Goal: Task Accomplishment & Management: Use online tool/utility

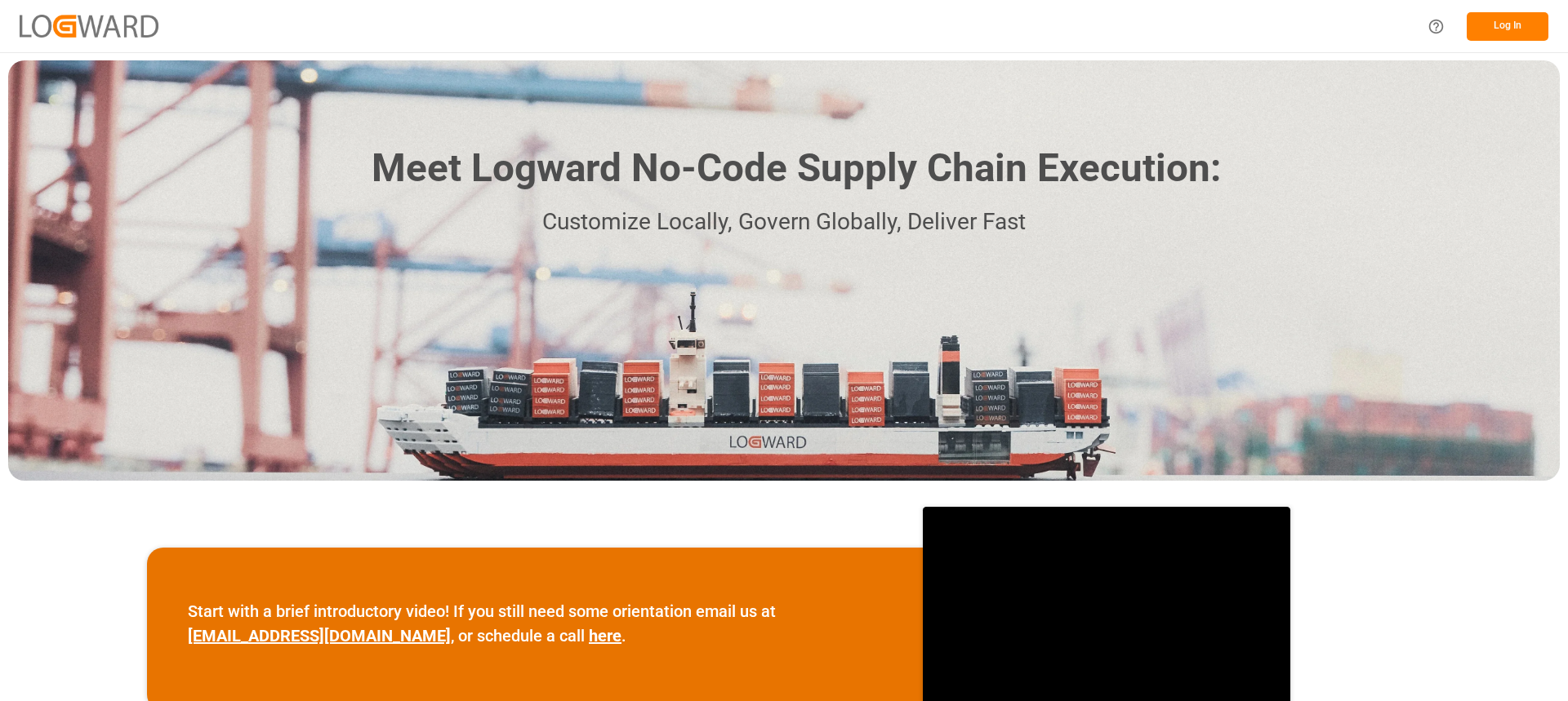
click at [1490, 24] on button "Log In" at bounding box center [1507, 27] width 82 height 29
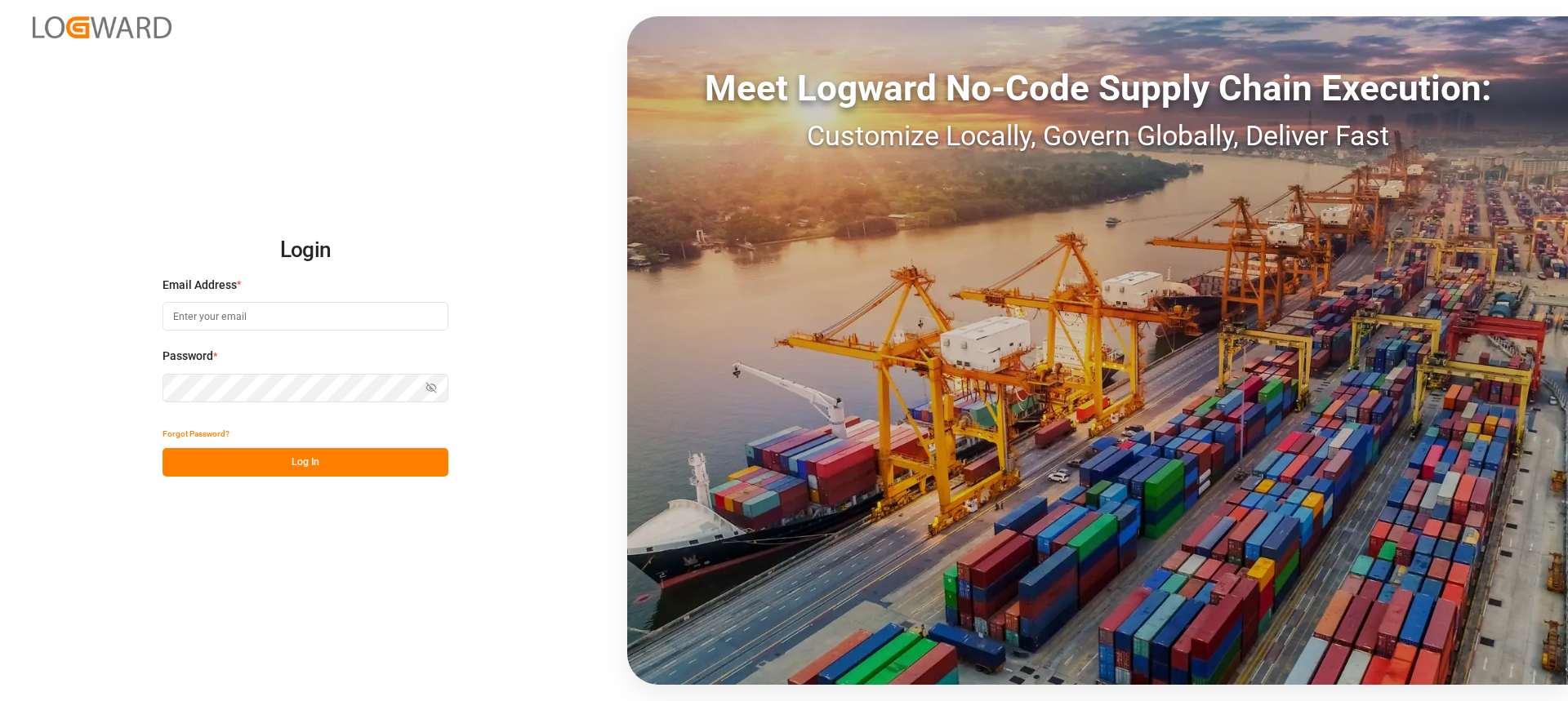
type input "[PERSON_NAME][EMAIL_ADDRESS][PERSON_NAME][DOMAIN_NAME]"
click at [438, 393] on button "Show password" at bounding box center [431, 389] width 34 height 29
click at [379, 458] on button "Log In" at bounding box center [305, 463] width 286 height 29
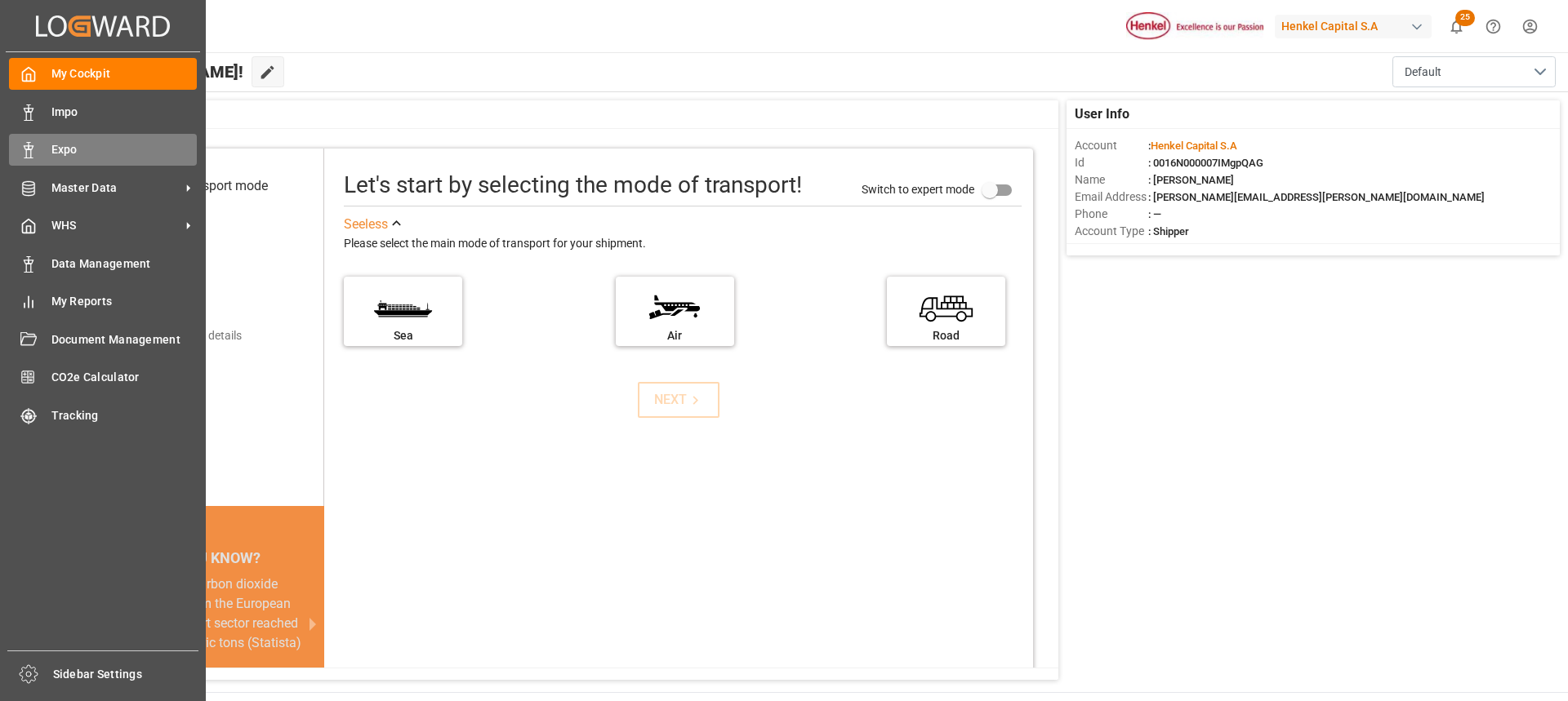
click at [40, 154] on div "Expo Expo" at bounding box center [102, 149] width 188 height 32
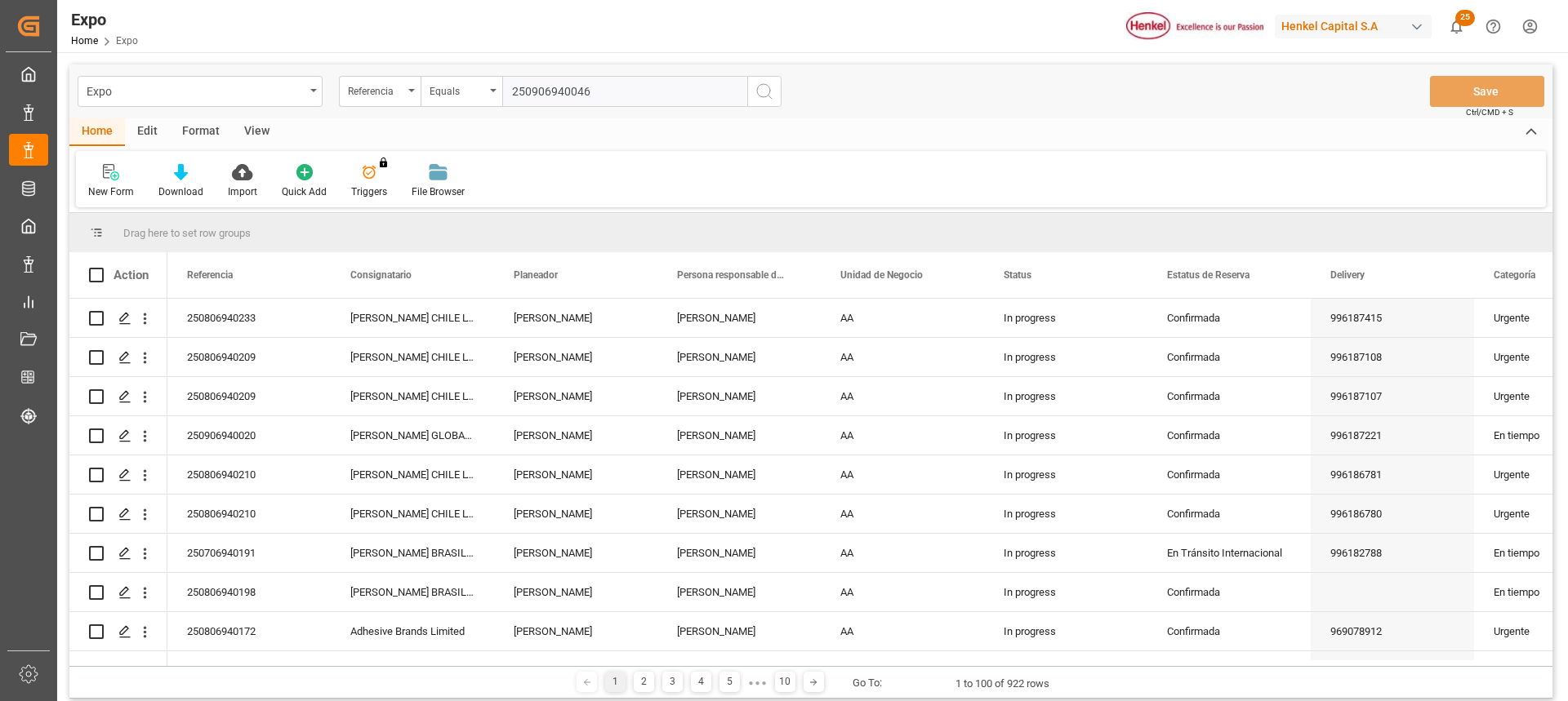
type input "250906940046"
click at [755, 95] on icon "search button" at bounding box center [765, 91] width 20 height 20
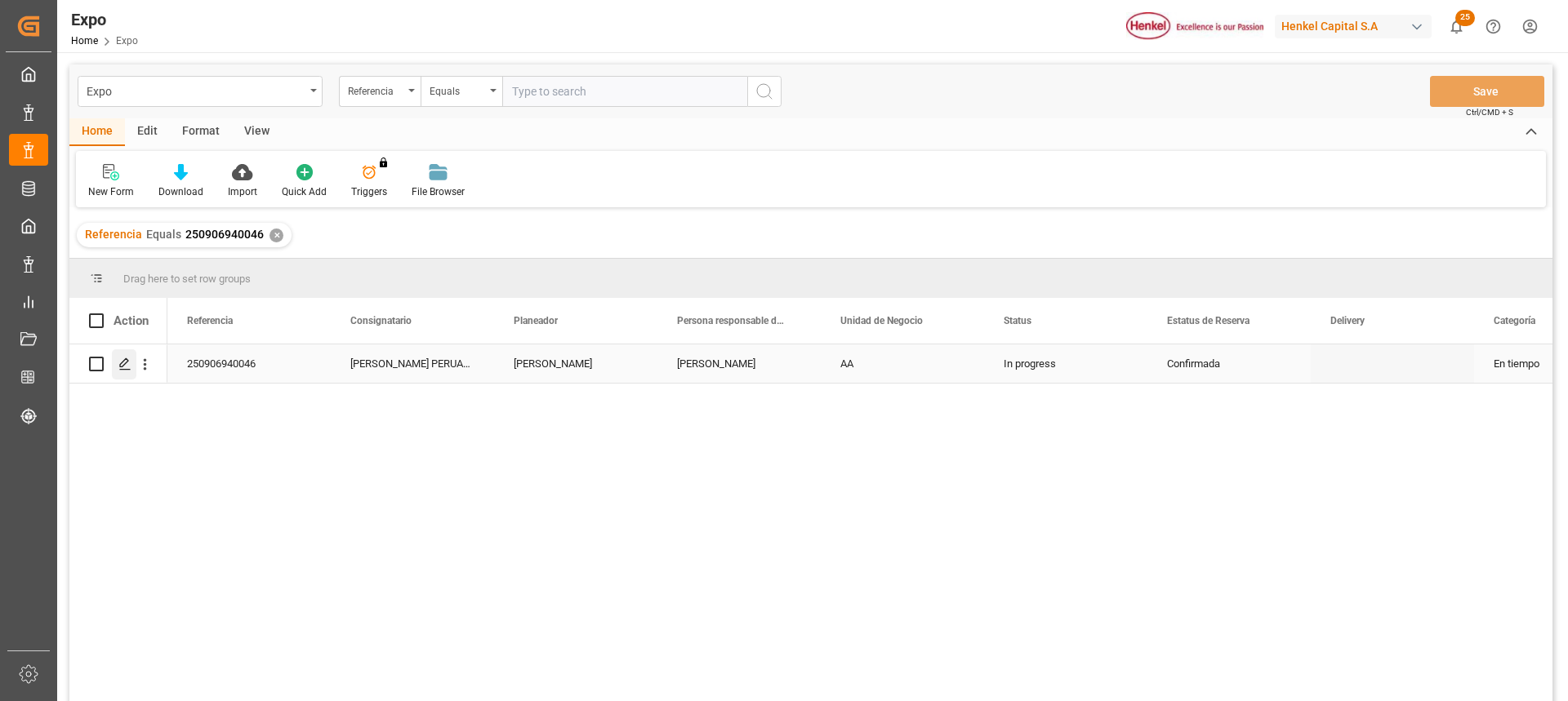
click at [123, 367] on polygon "Press SPACE to select this row." at bounding box center [124, 363] width 8 height 8
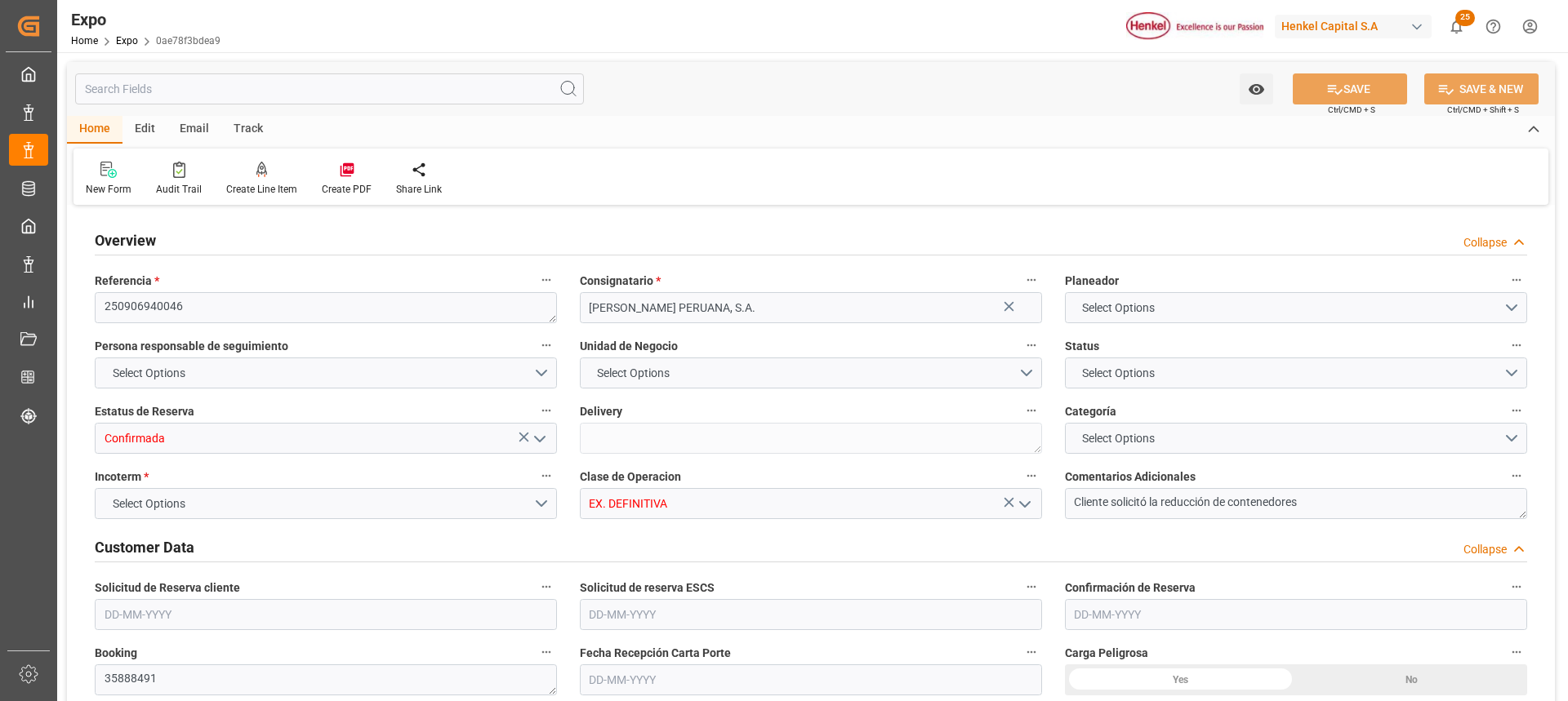
type input "36"
type input "9938420"
type input "MXZLO"
type input "PECLL"
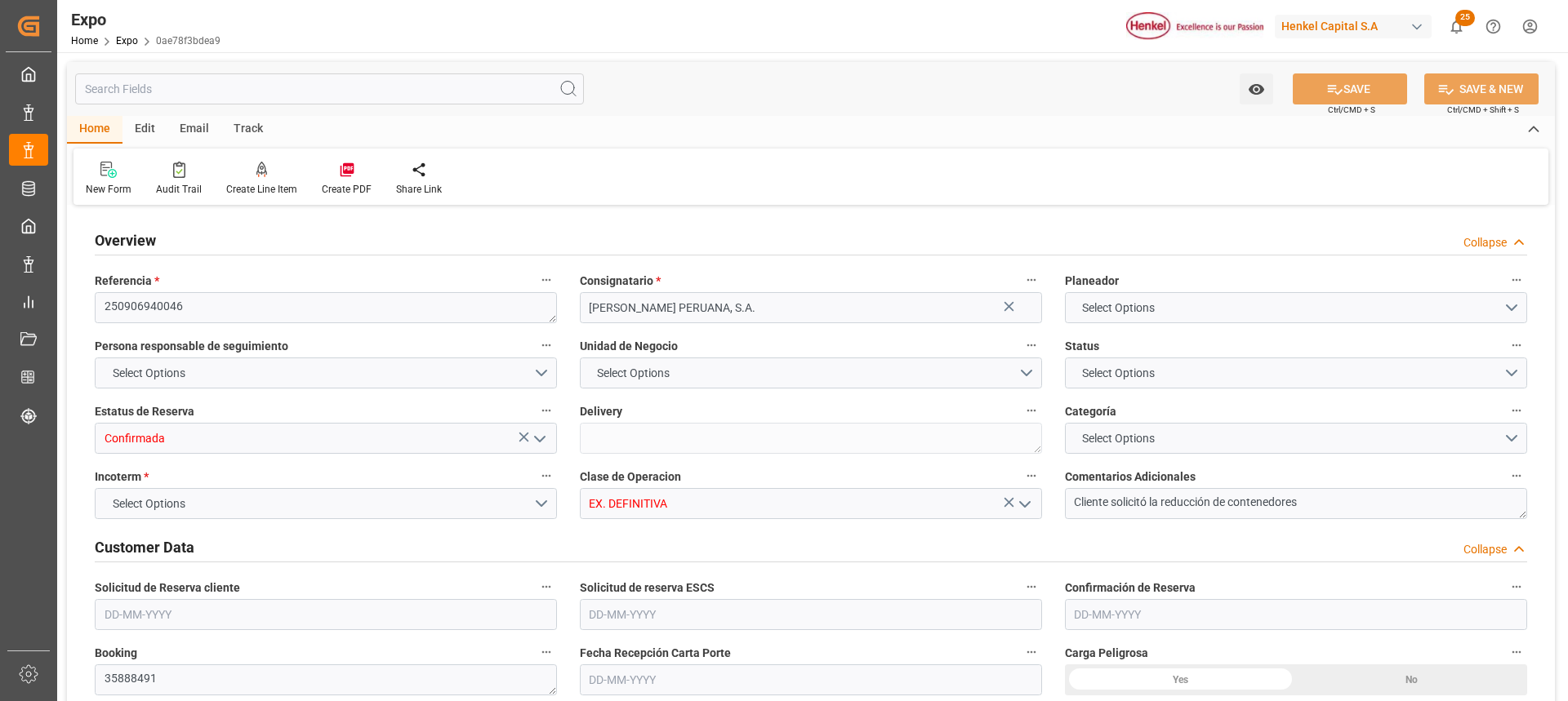
type input "9938420"
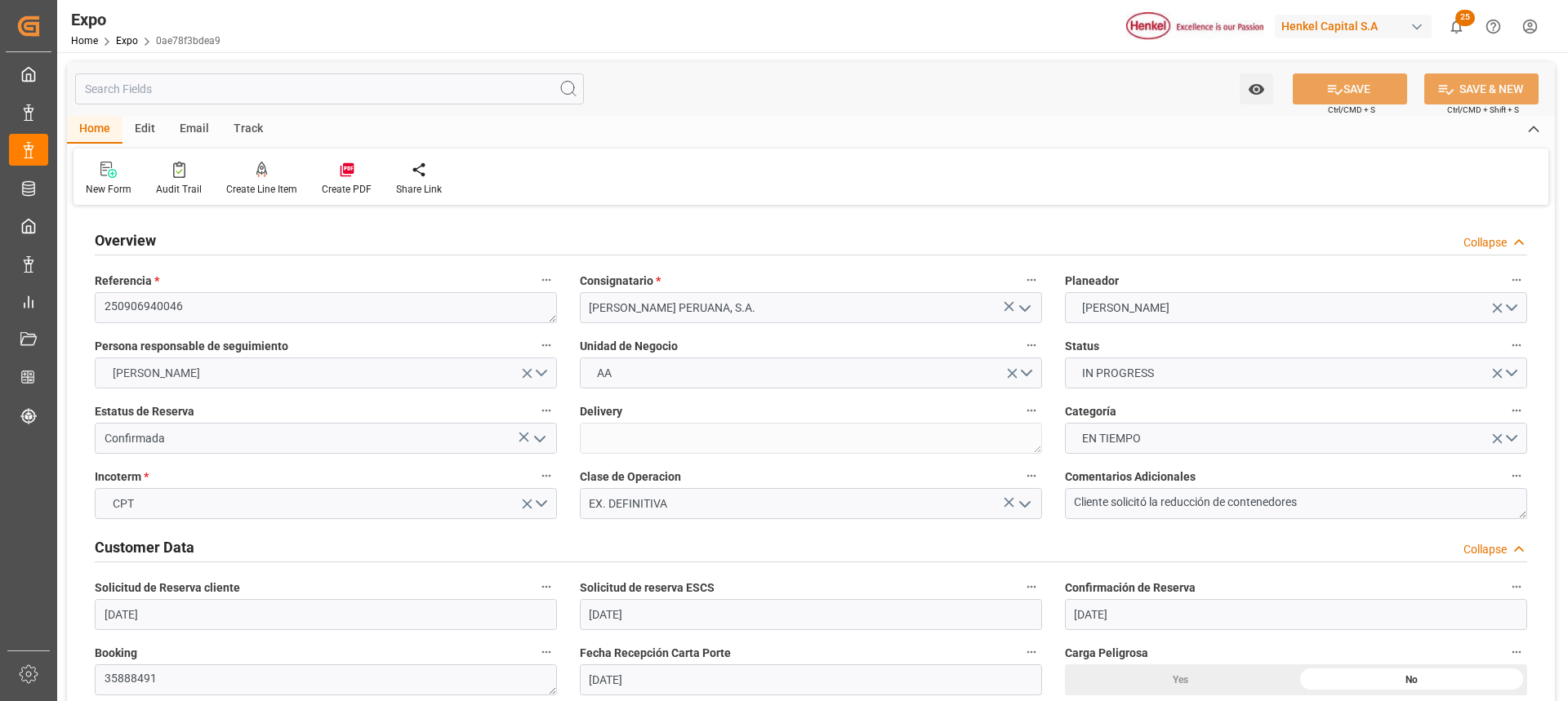
type input "[DATE]"
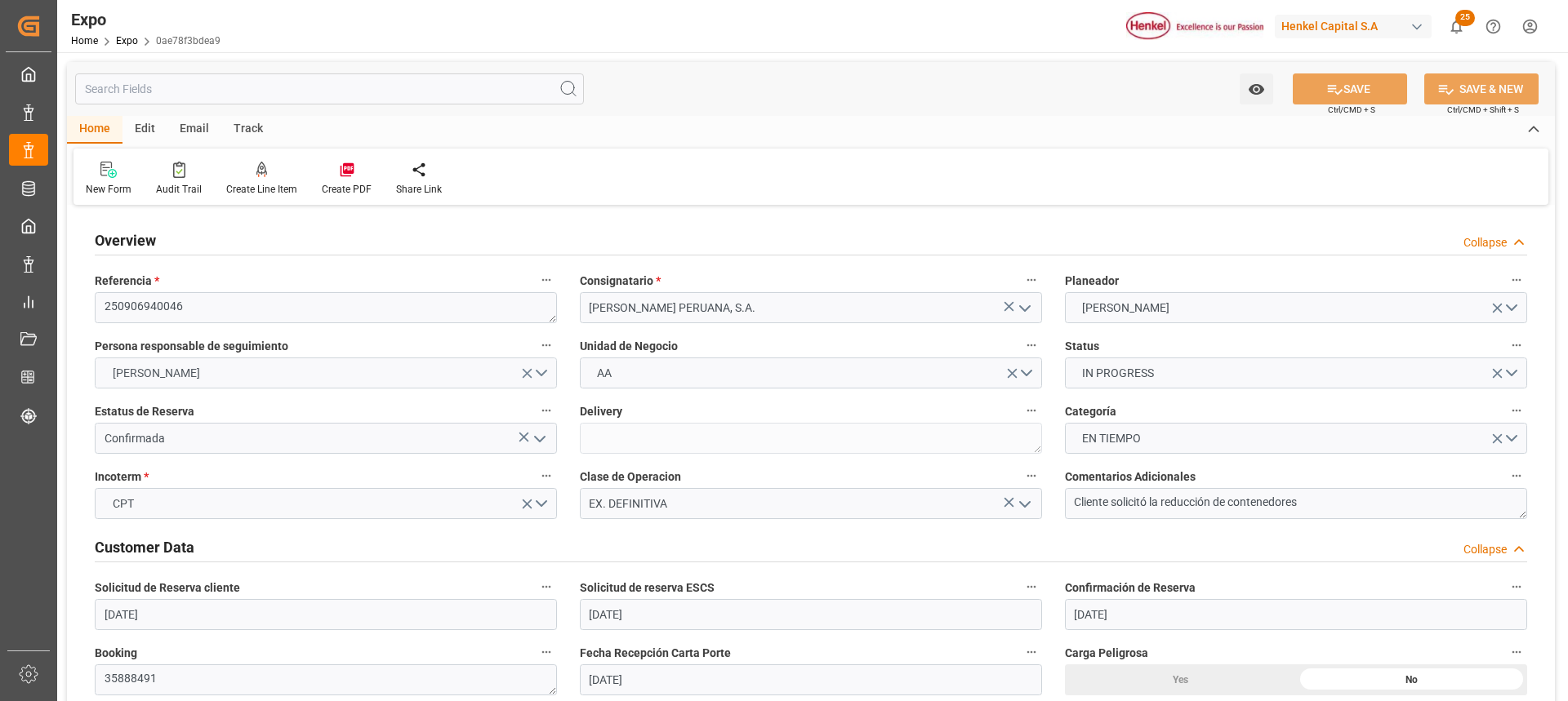
type input "[DATE]"
type input "[DATE] 00:00"
type input "[DATE] 11:00"
type input "[DATE] 00:00"
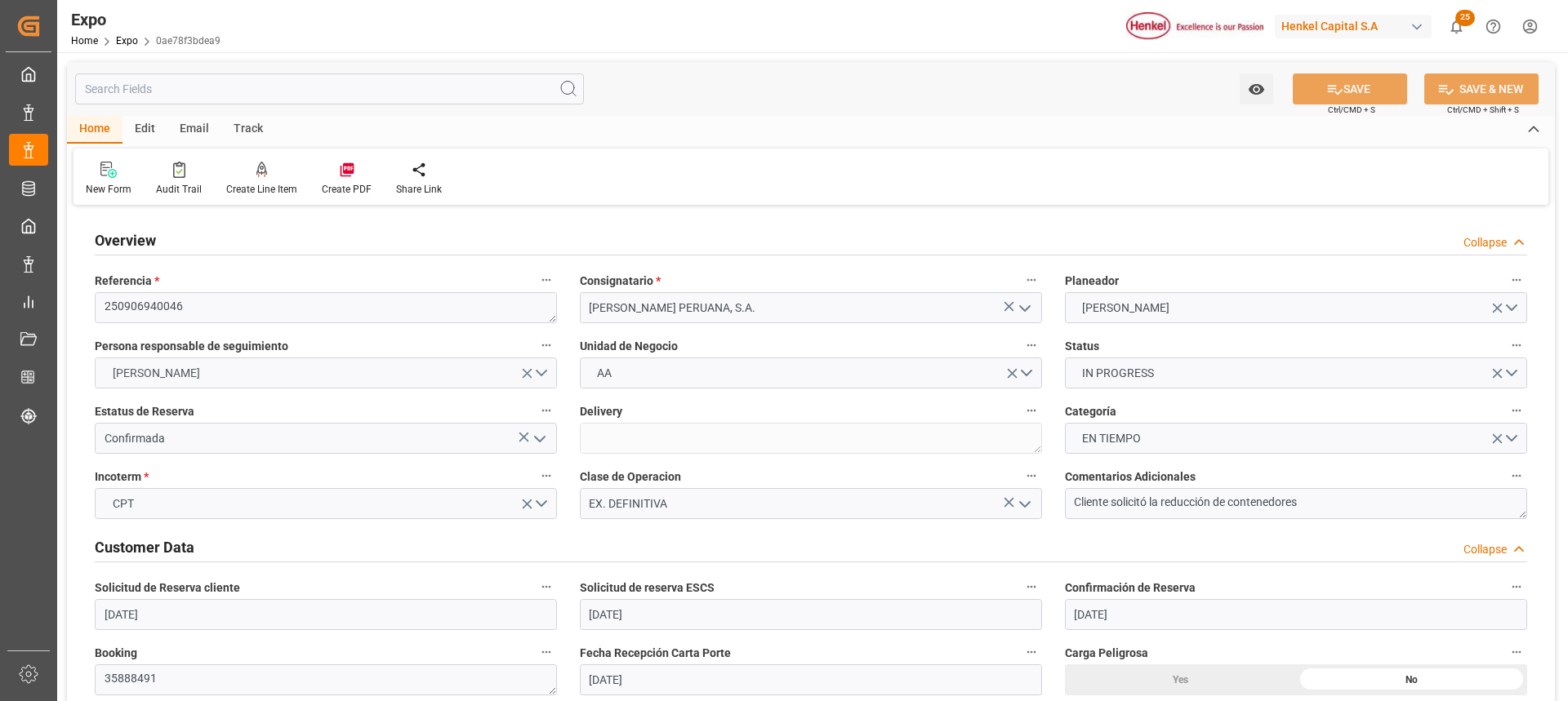
type input "[DATE] 14:00"
type input "[DATE] 00:00"
type input "[DATE] 06:49"
type input "[DATE] 11:00"
type input "[DATE] 14:00"
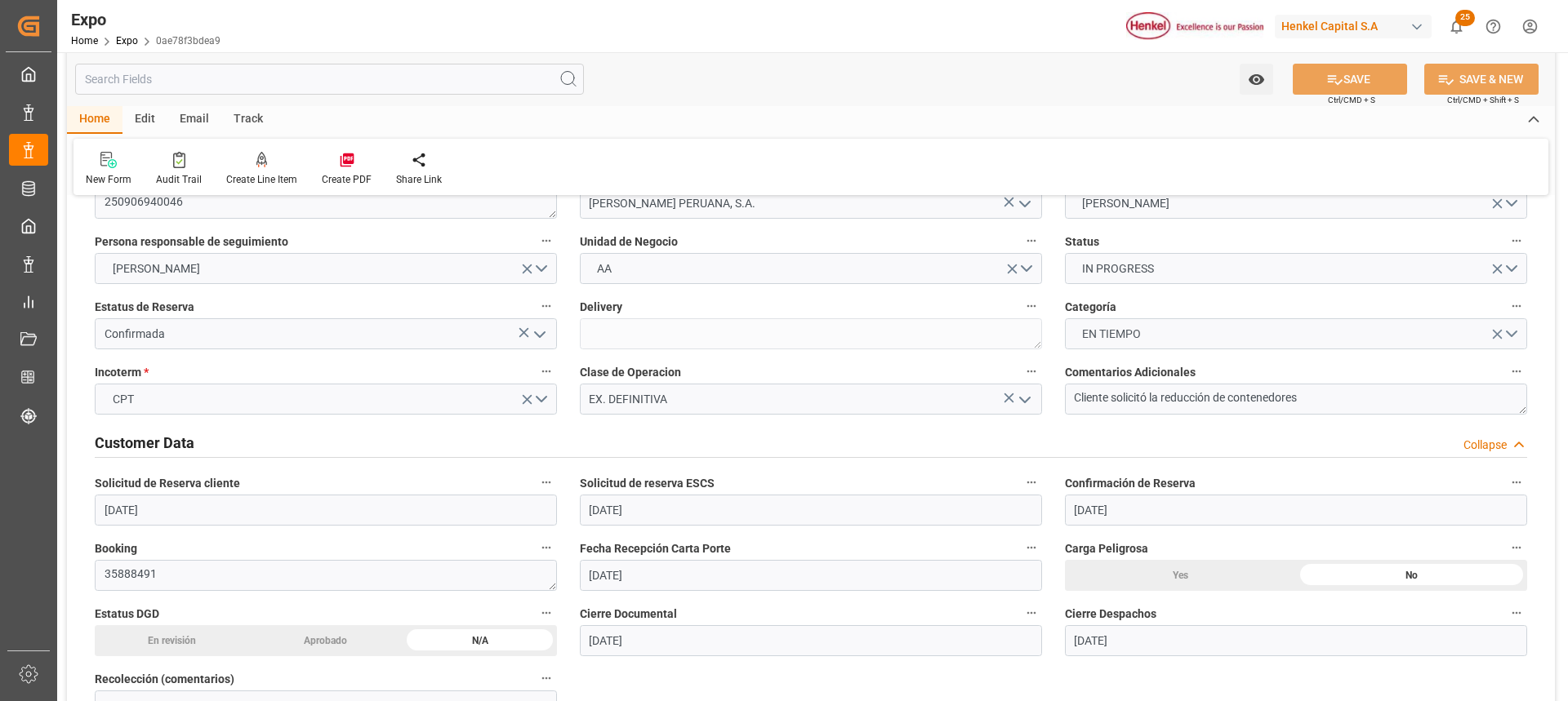
scroll to position [82, 0]
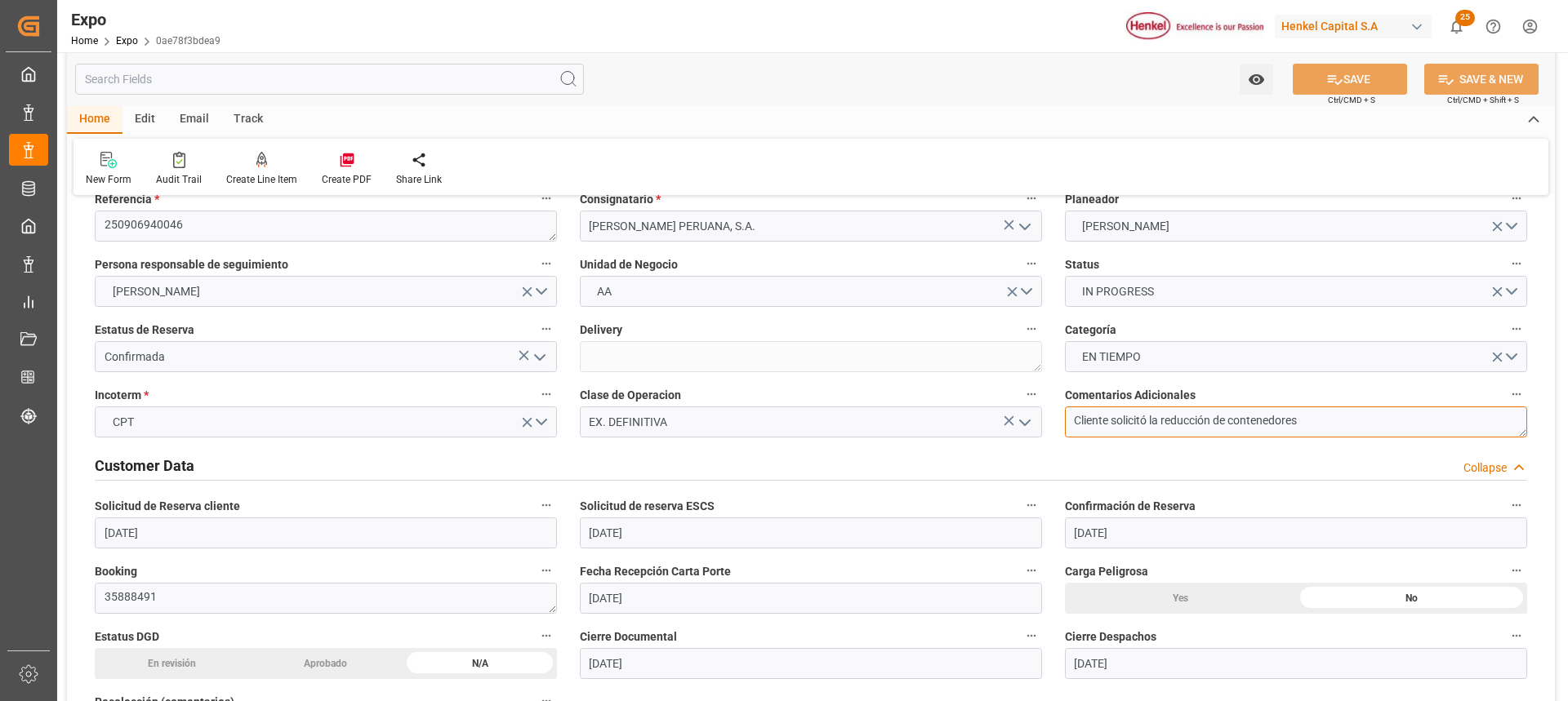
click at [1331, 427] on textarea "Cliente solicitó la reducción de contenedores" at bounding box center [1296, 422] width 462 height 31
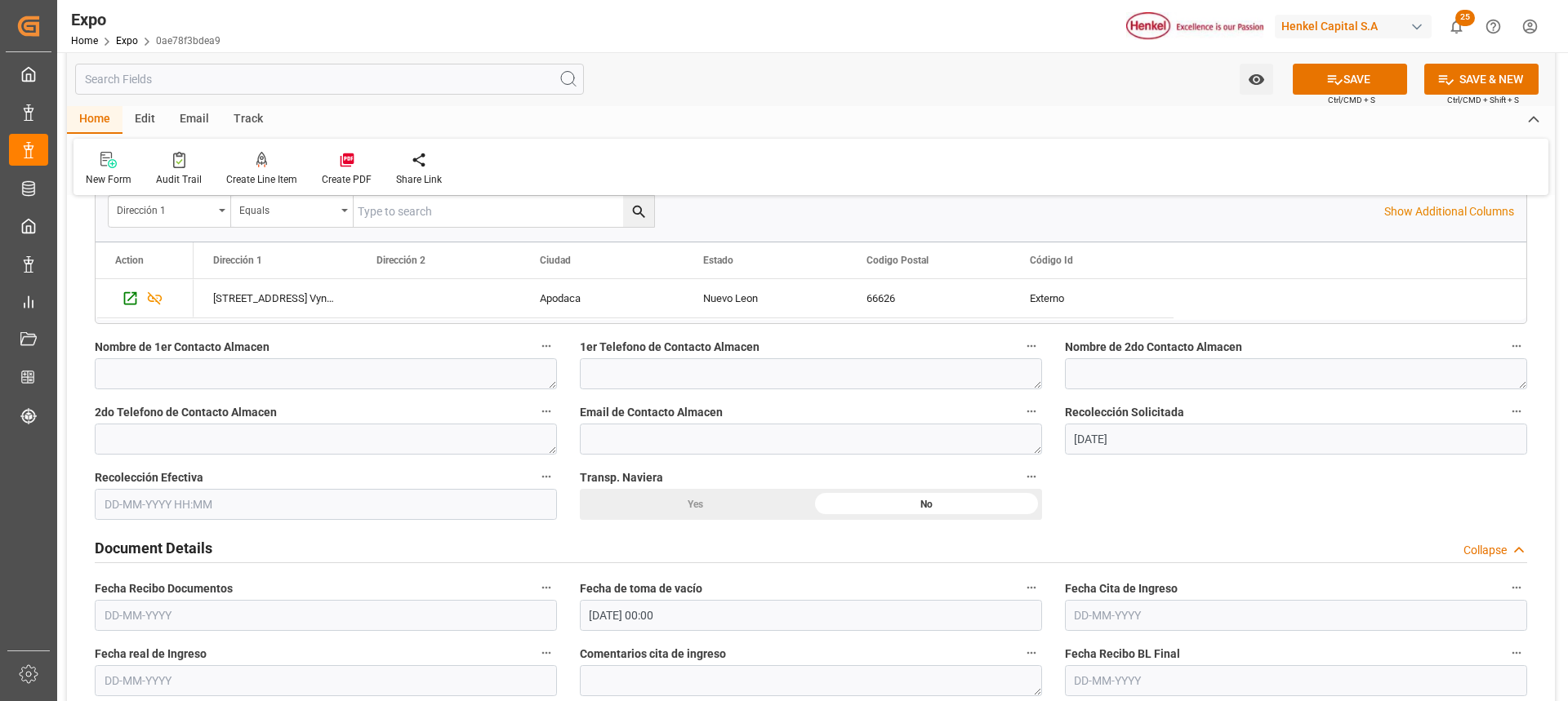
scroll to position [1306, 0]
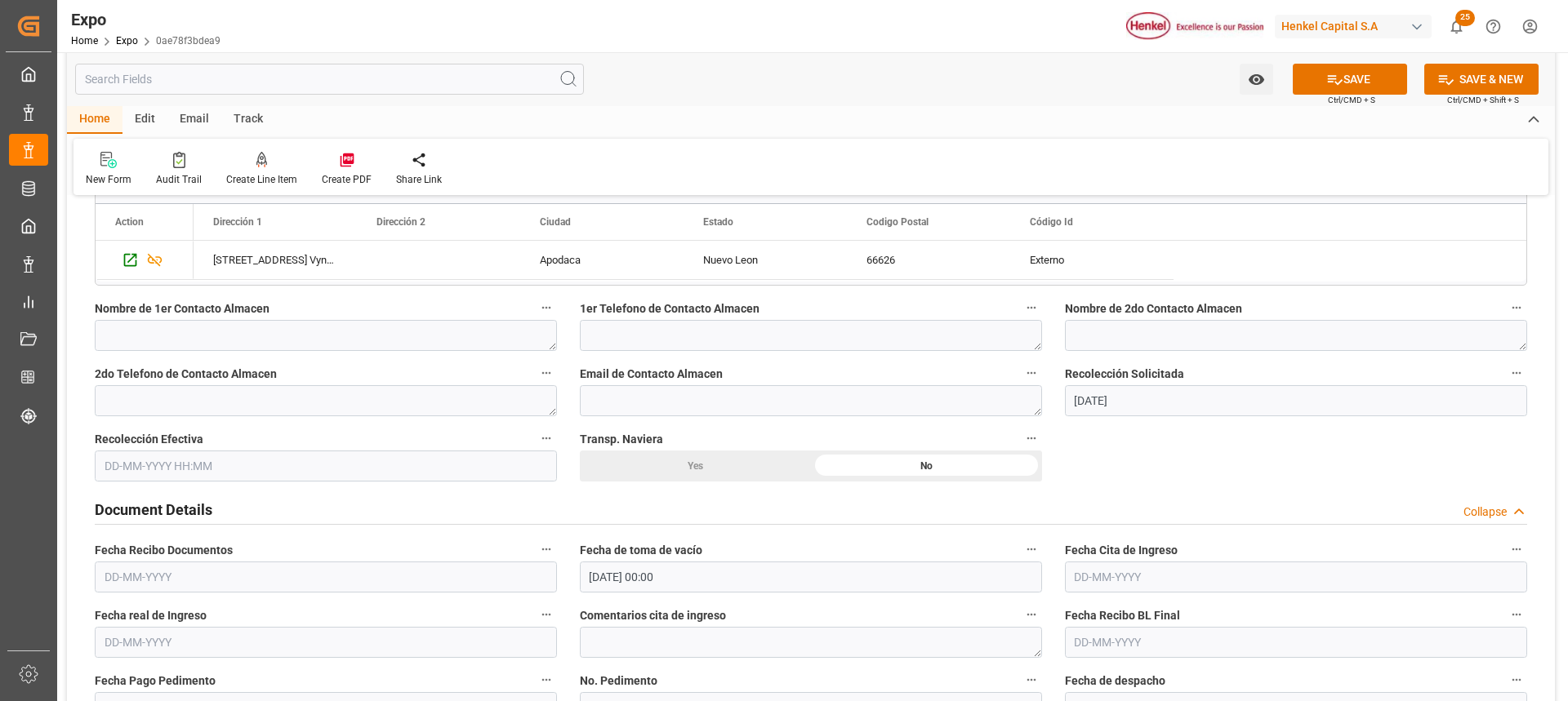
type textarea "Cliente solicitó la reducción de contenedores a 1x40"
click at [184, 468] on input "text" at bounding box center [326, 466] width 462 height 31
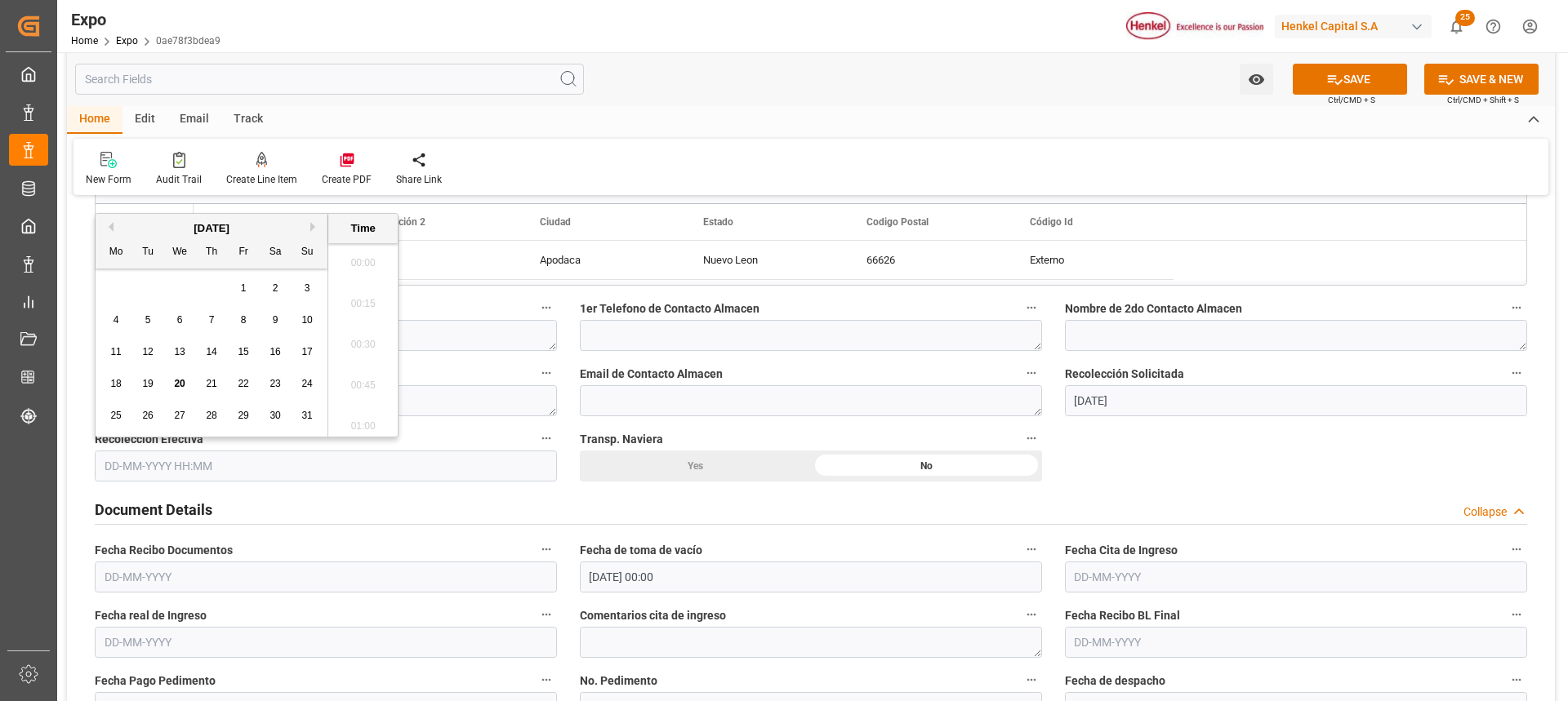
scroll to position [1843, 0]
click at [171, 383] on div "20" at bounding box center [180, 385] width 21 height 20
type input "[DATE] 00:00"
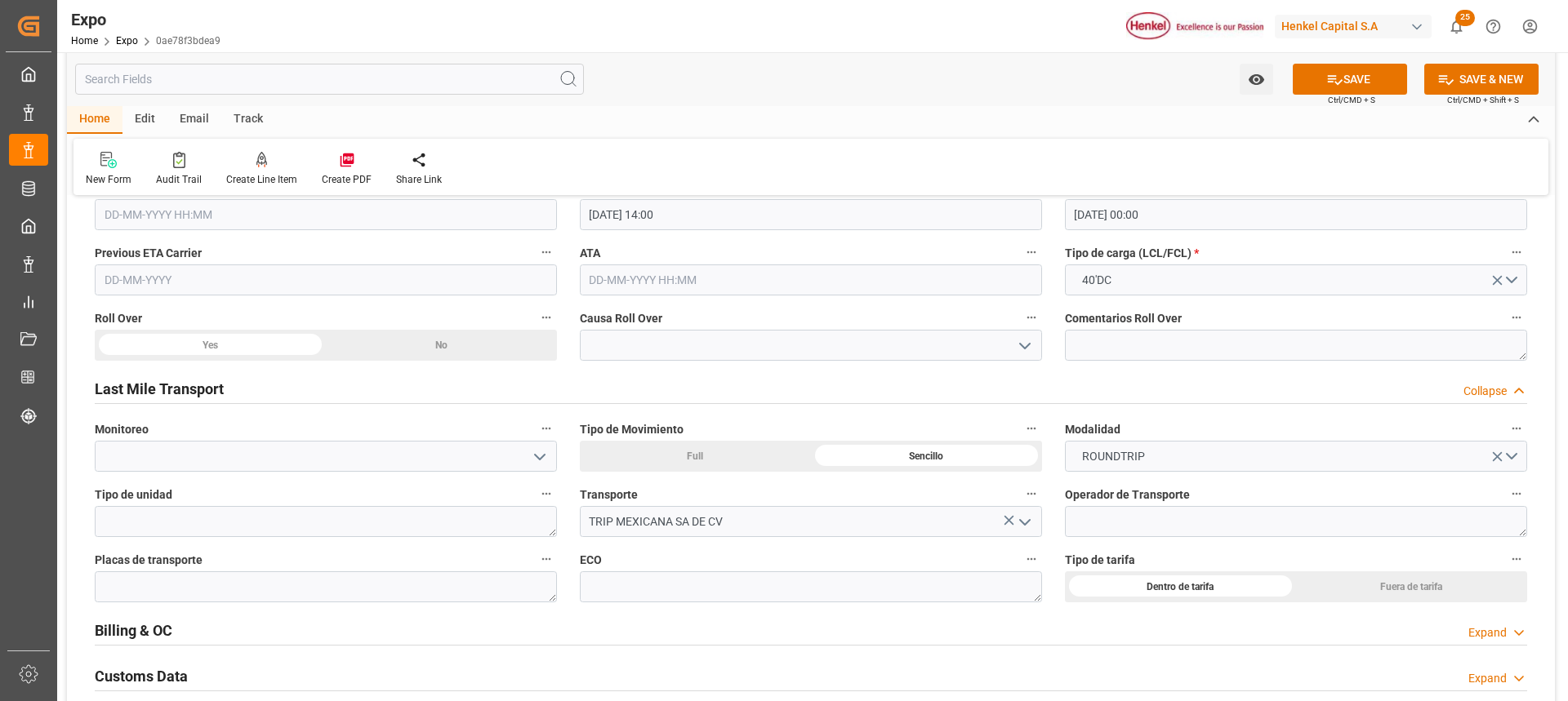
scroll to position [2449, 0]
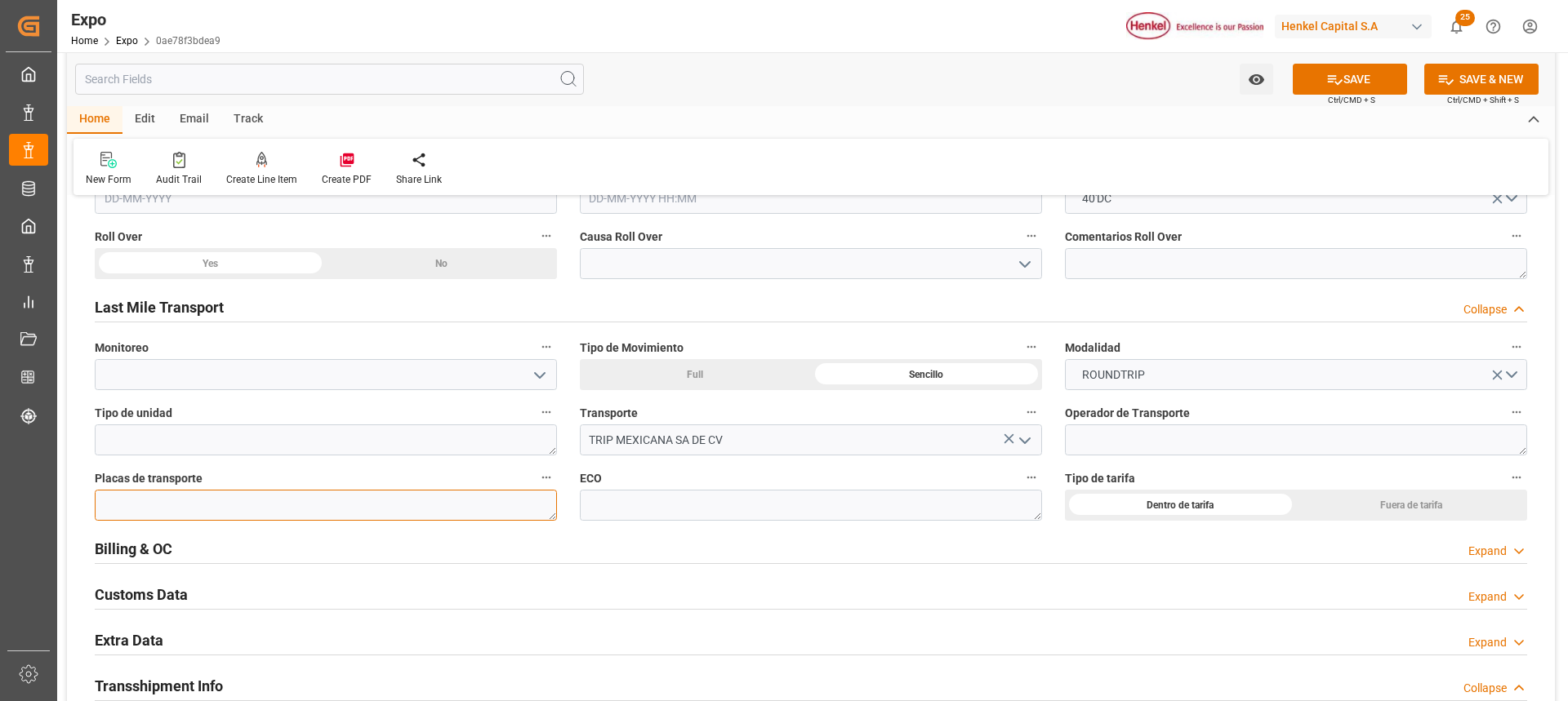
click at [476, 503] on textarea at bounding box center [326, 505] width 462 height 31
paste textarea "61BC6E"
type textarea "61BC6E"
click at [600, 510] on textarea at bounding box center [811, 505] width 462 height 31
type textarea "934"
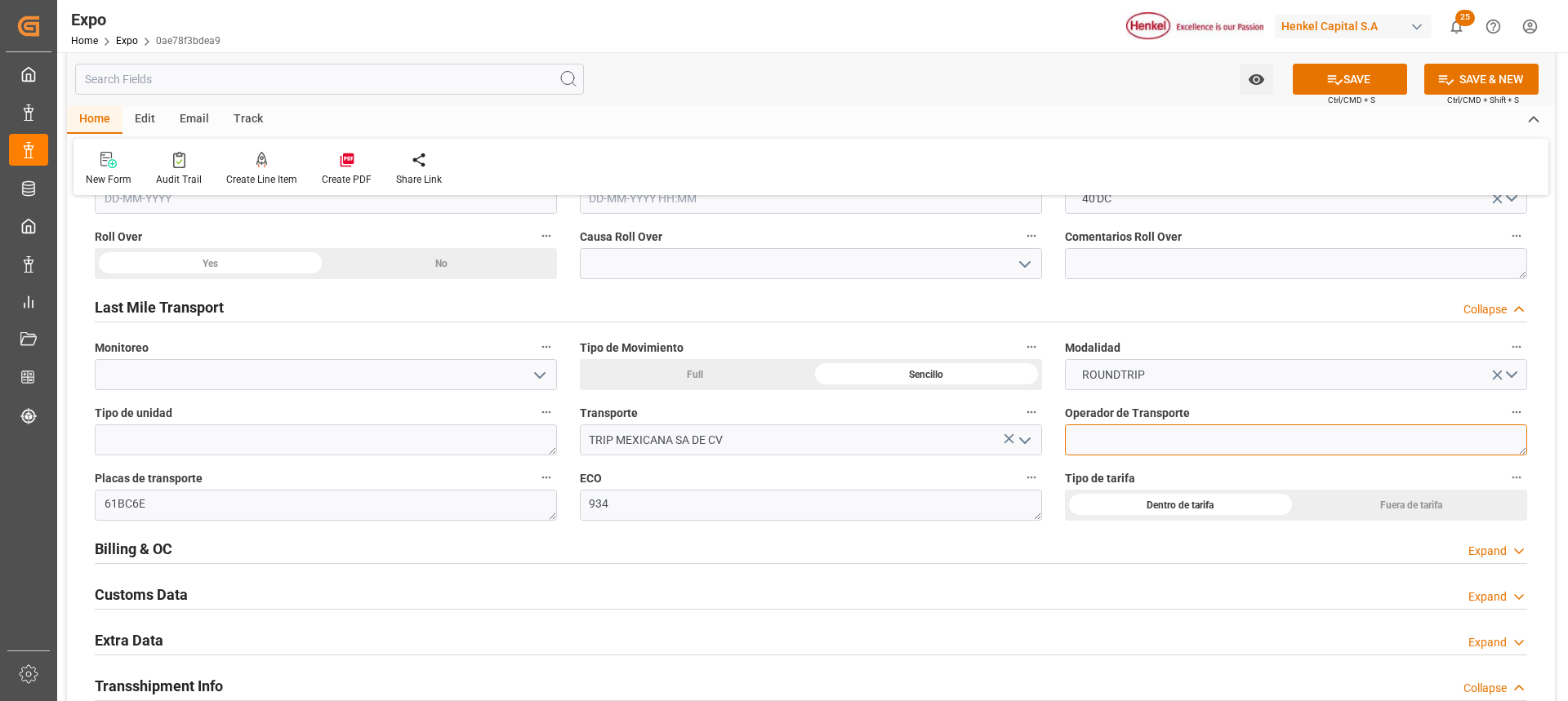
click at [1100, 443] on textarea at bounding box center [1296, 440] width 462 height 31
paste textarea "[PERSON_NAME]"
type textarea "[PERSON_NAME]"
drag, startPoint x: 1332, startPoint y: 88, endPoint x: 1064, endPoint y: 427, distance: 432.1
click at [1332, 87] on button "SAVE" at bounding box center [1350, 79] width 114 height 31
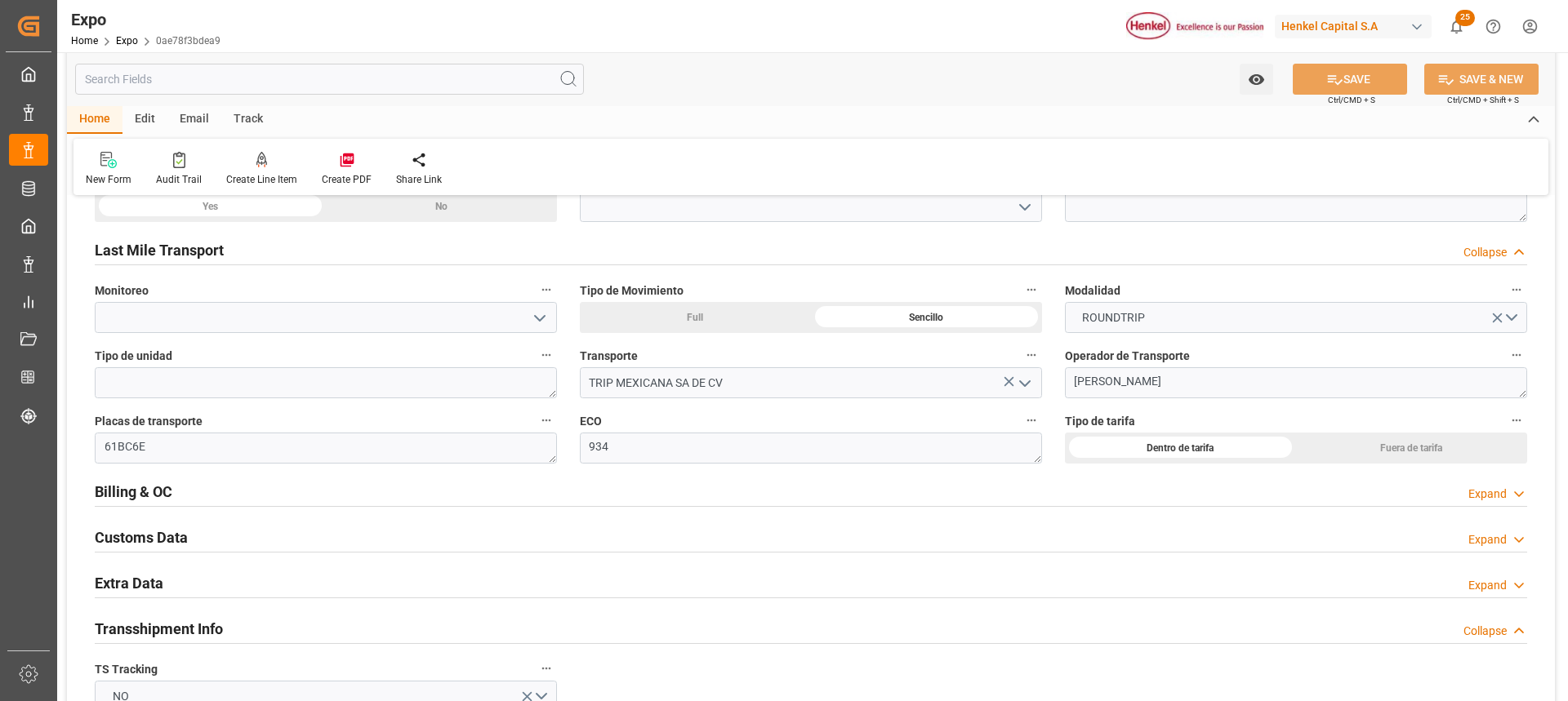
scroll to position [2531, 0]
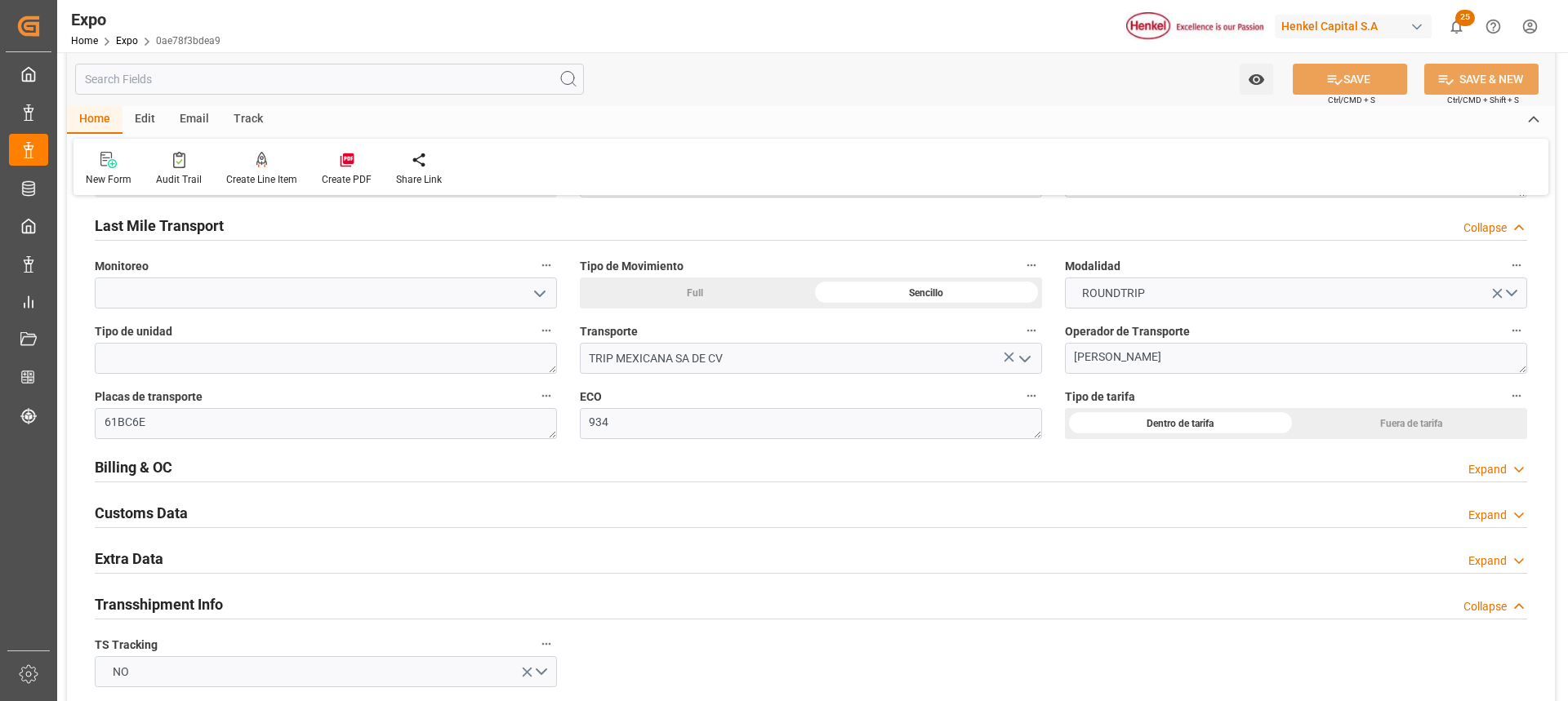
click at [1493, 519] on div "Expand" at bounding box center [1487, 515] width 38 height 17
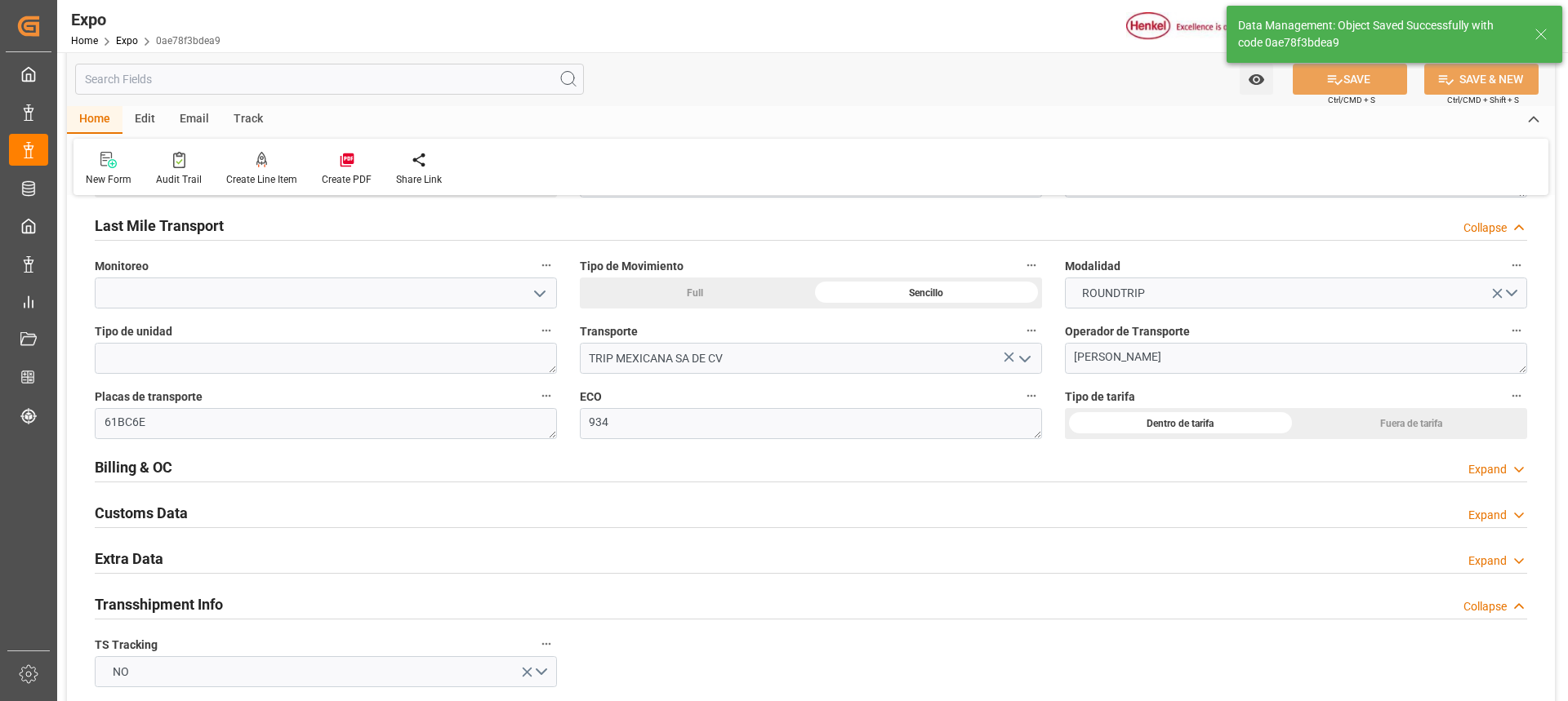
type textarea "[PERSON_NAME]"
type input "[DATE] 17:54"
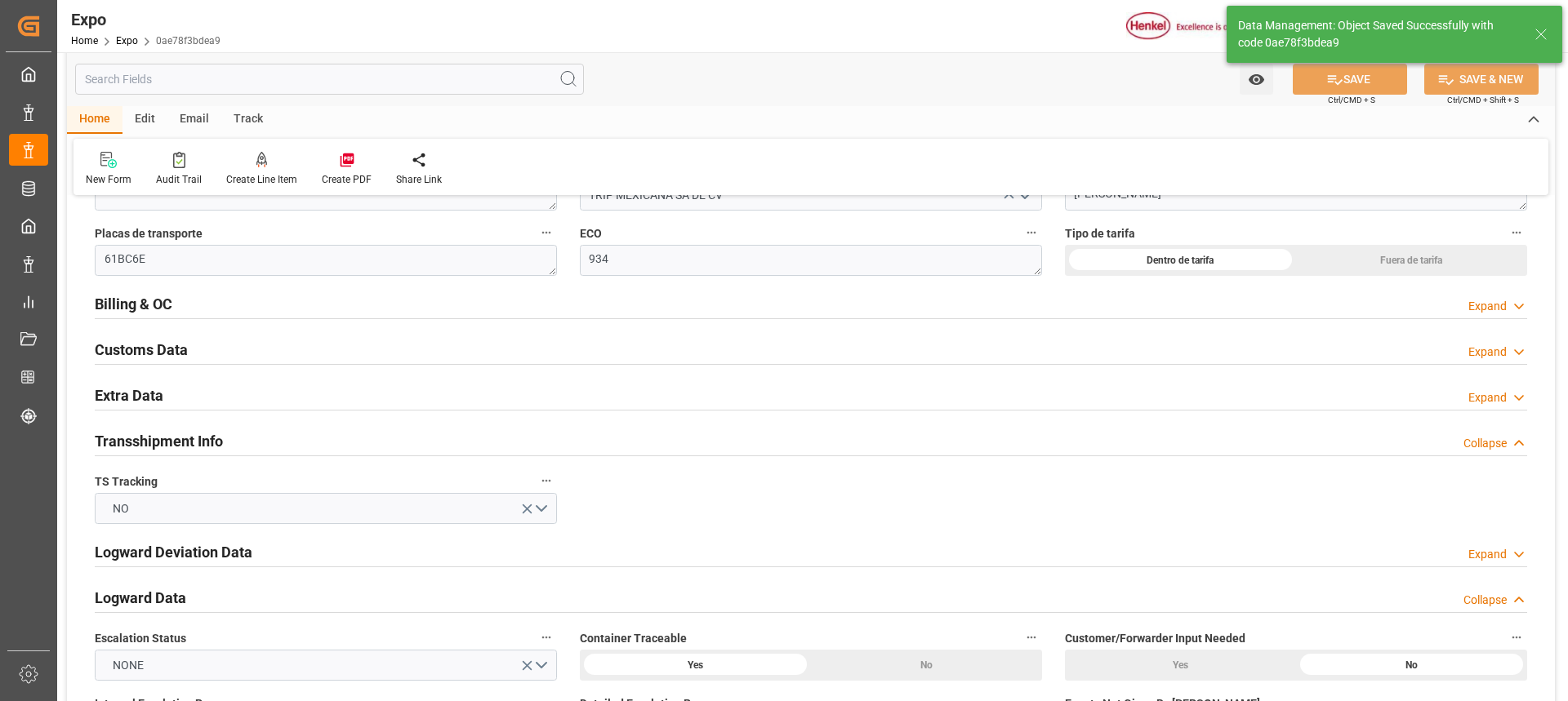
click at [1512, 399] on icon at bounding box center [1519, 398] width 16 height 17
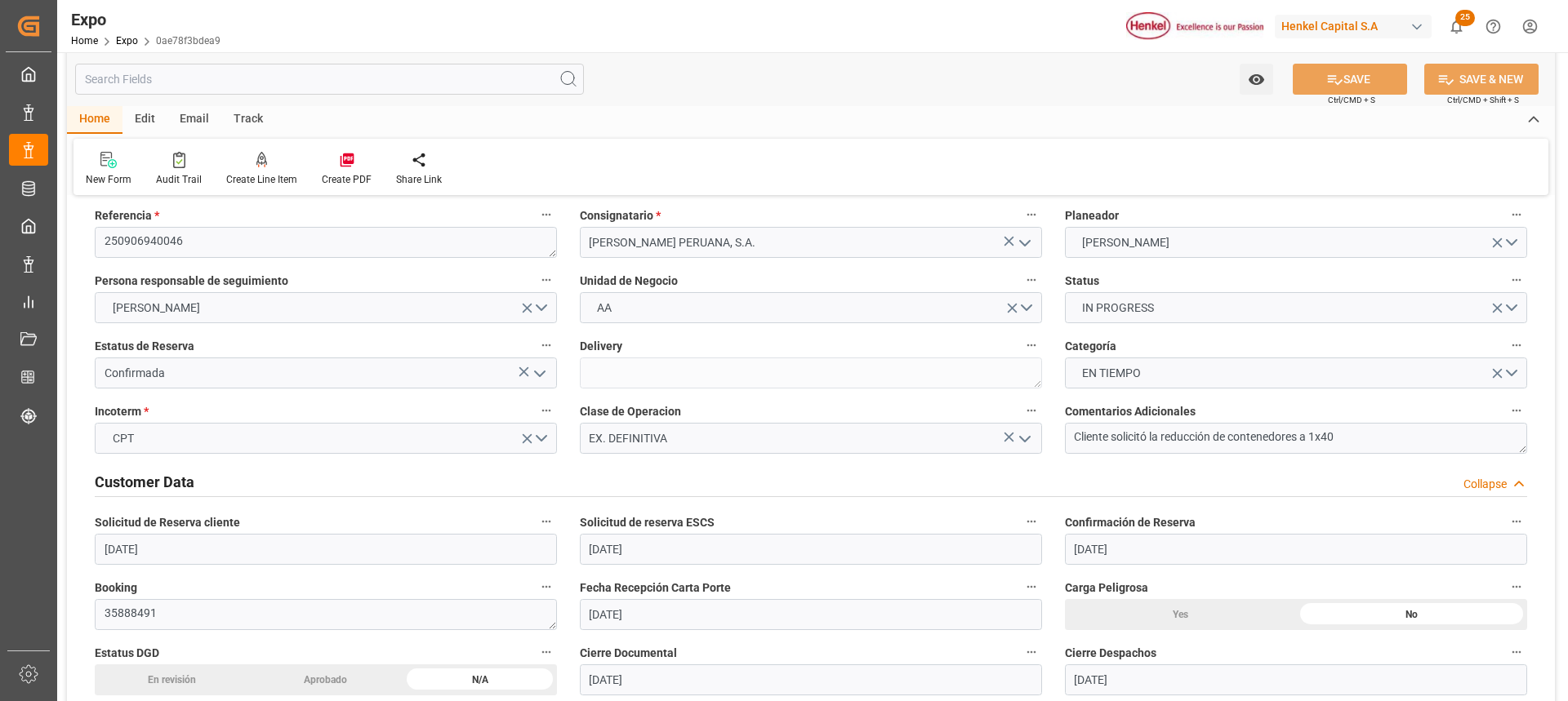
scroll to position [0, 0]
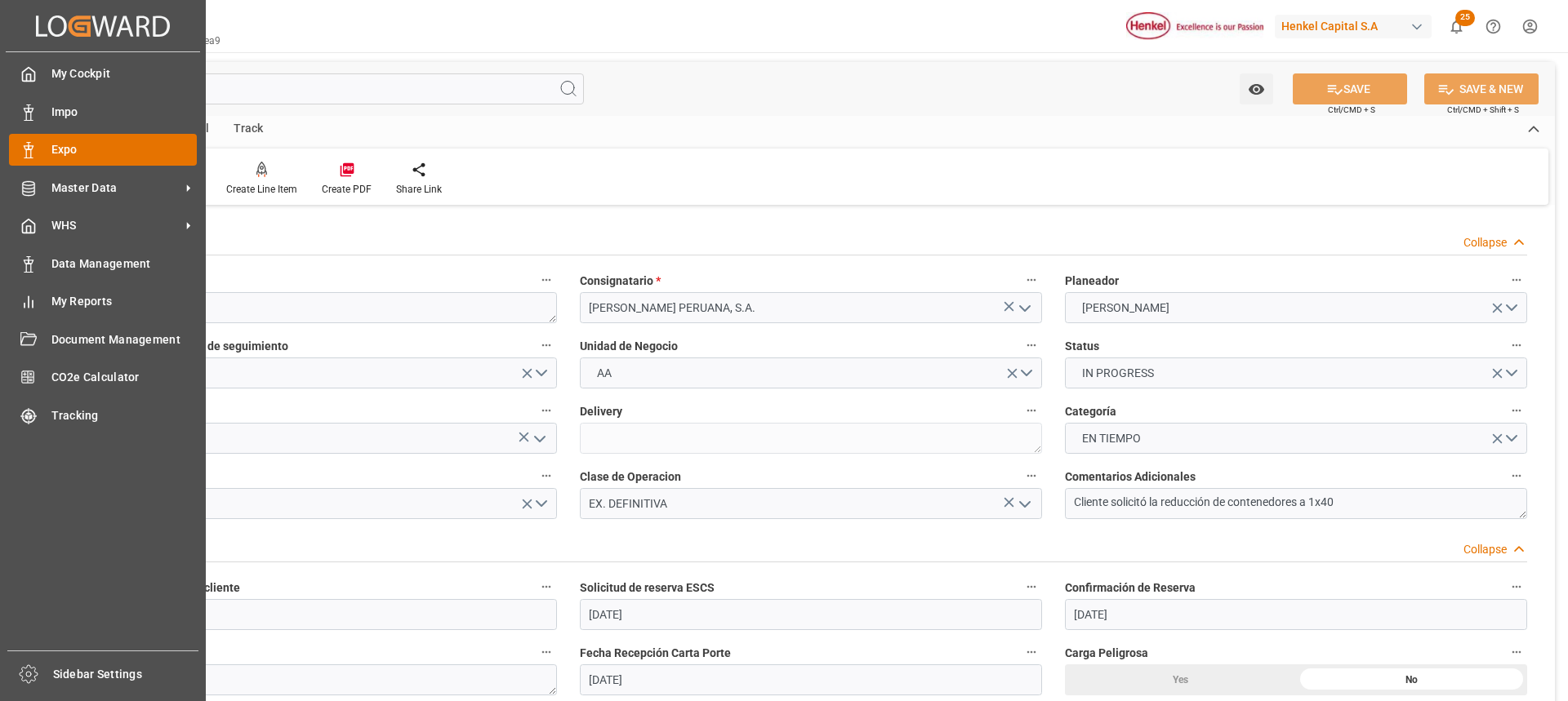
click at [21, 153] on icon at bounding box center [29, 150] width 16 height 16
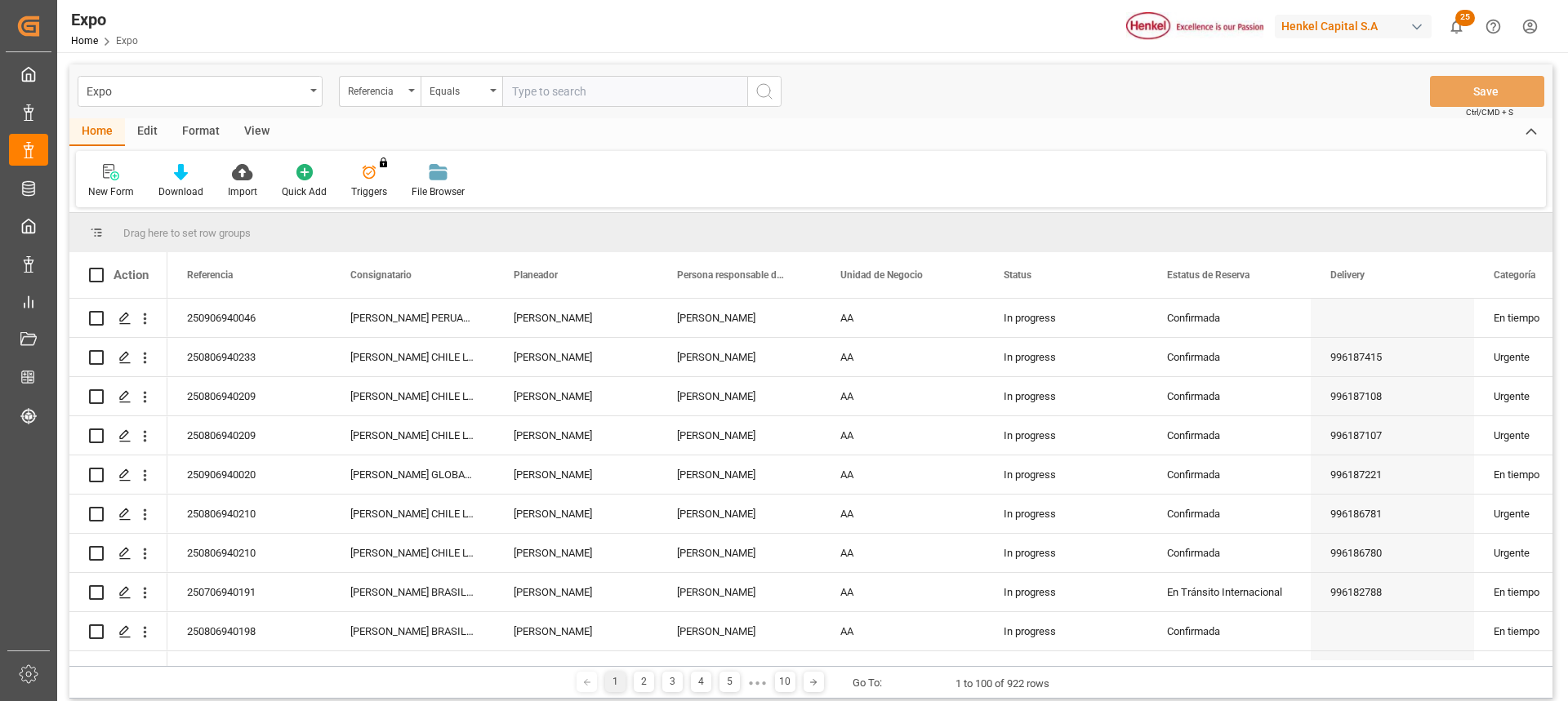
click at [572, 93] on input "text" at bounding box center [624, 91] width 245 height 31
paste input "250906940048"
type input "250906940048"
click at [752, 100] on button "search button" at bounding box center [765, 91] width 34 height 31
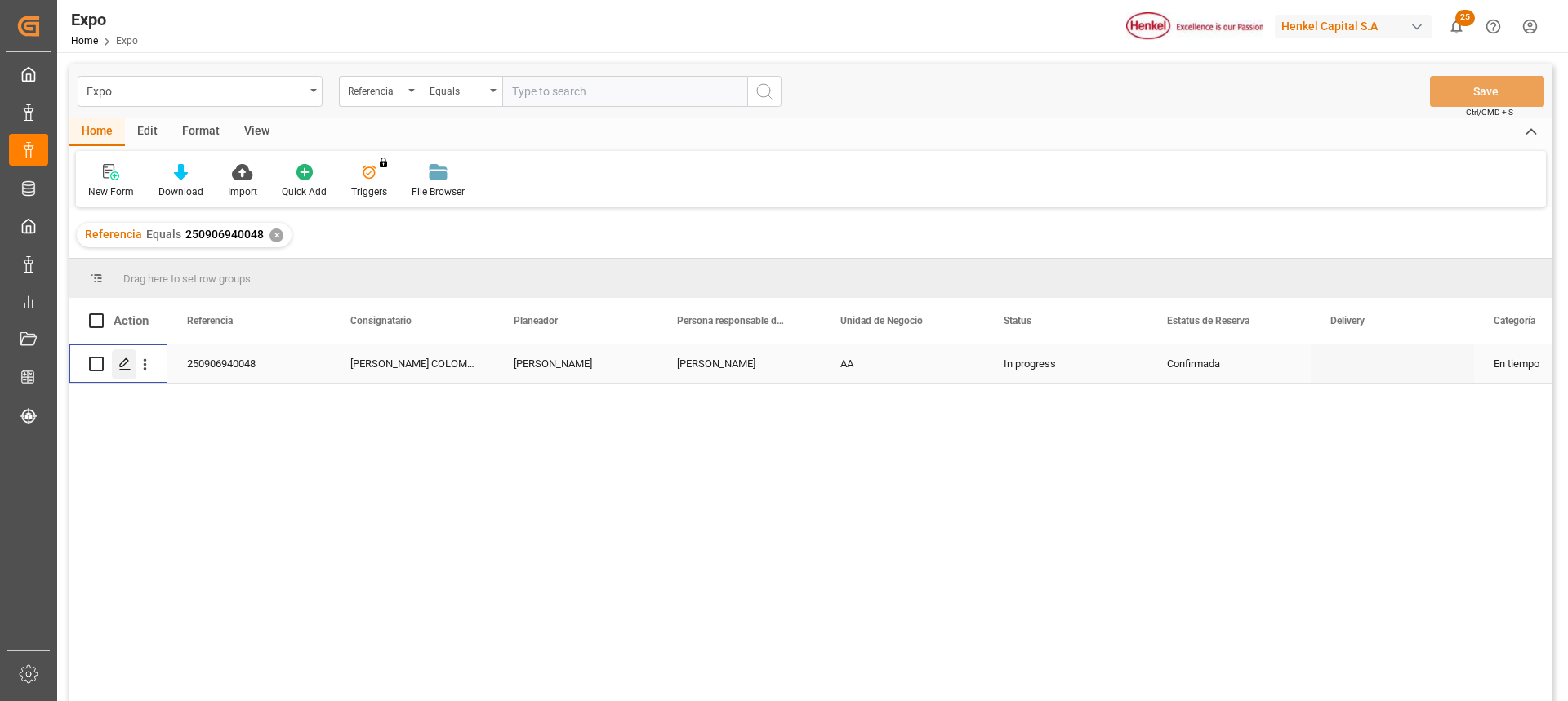
click at [121, 373] on div "Press SPACE to select this row." at bounding box center [124, 364] width 24 height 30
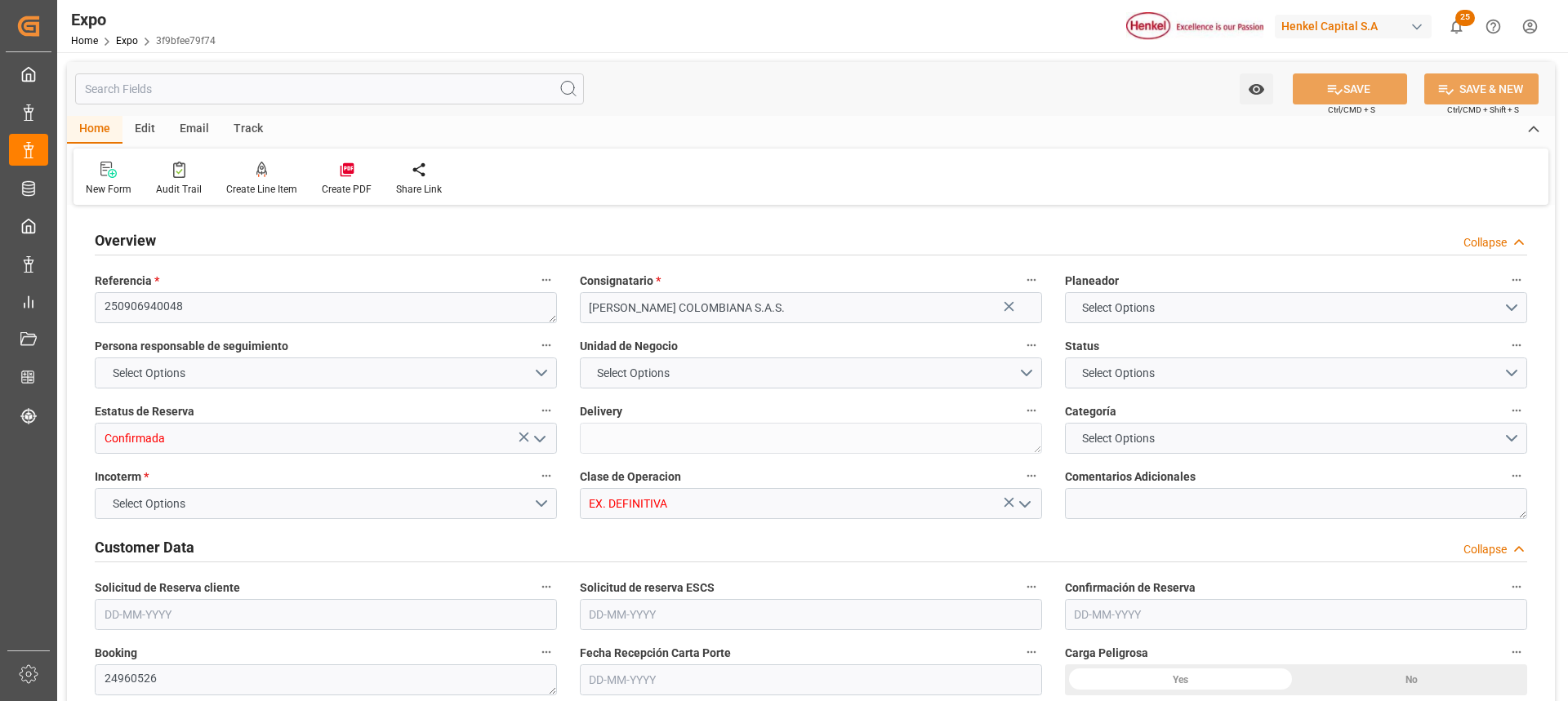
type input "9937311"
type input "9946855"
type input "MXZLO"
type input "COBUN"
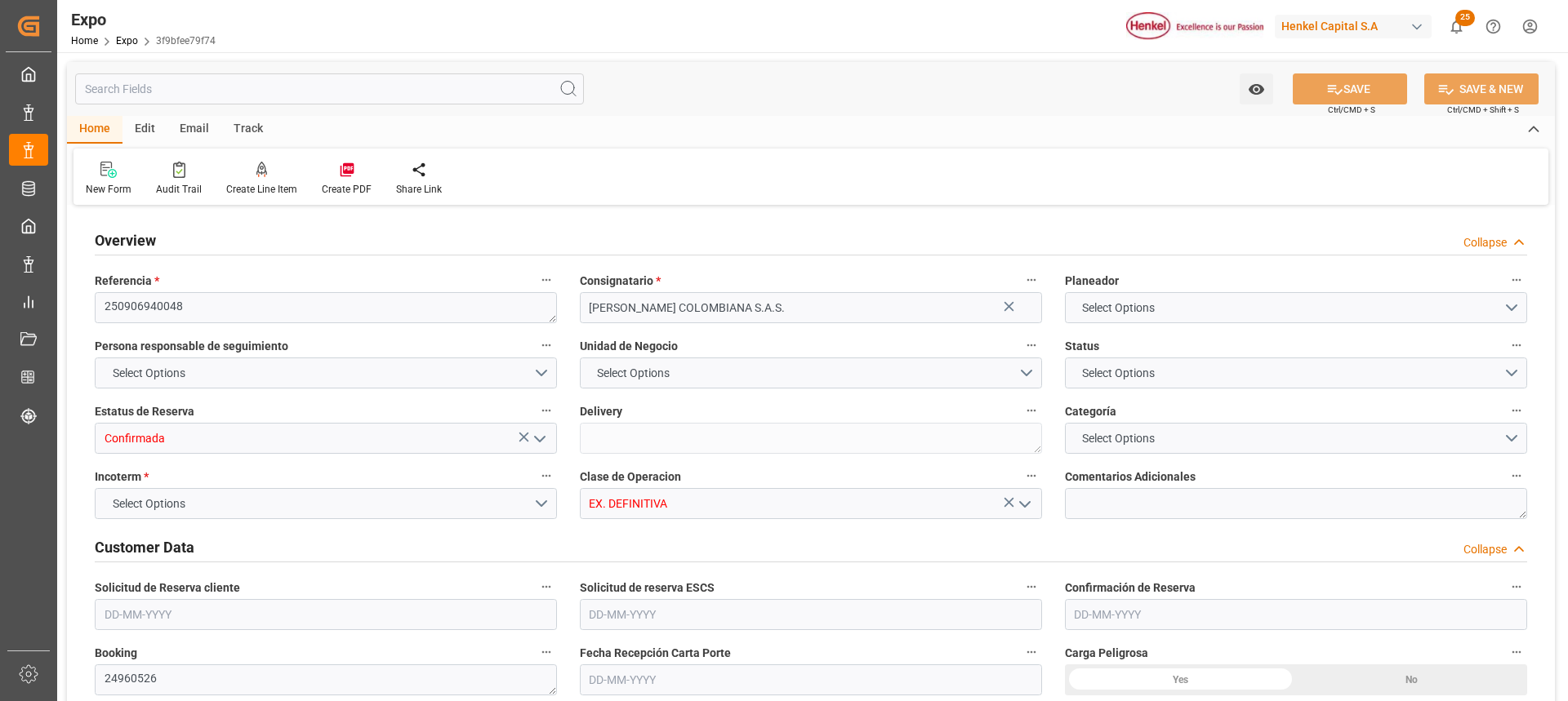
type input "9937311"
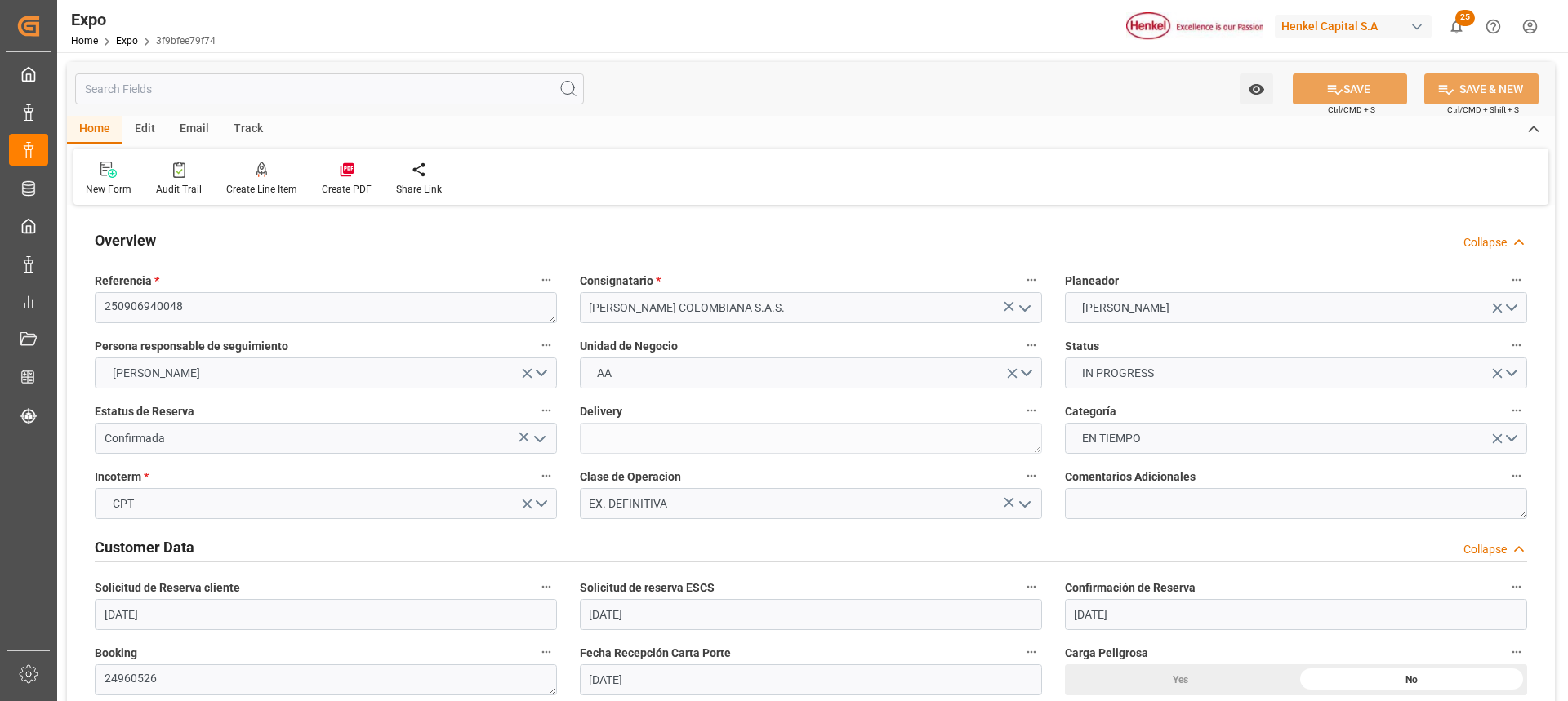
type input "[DATE]"
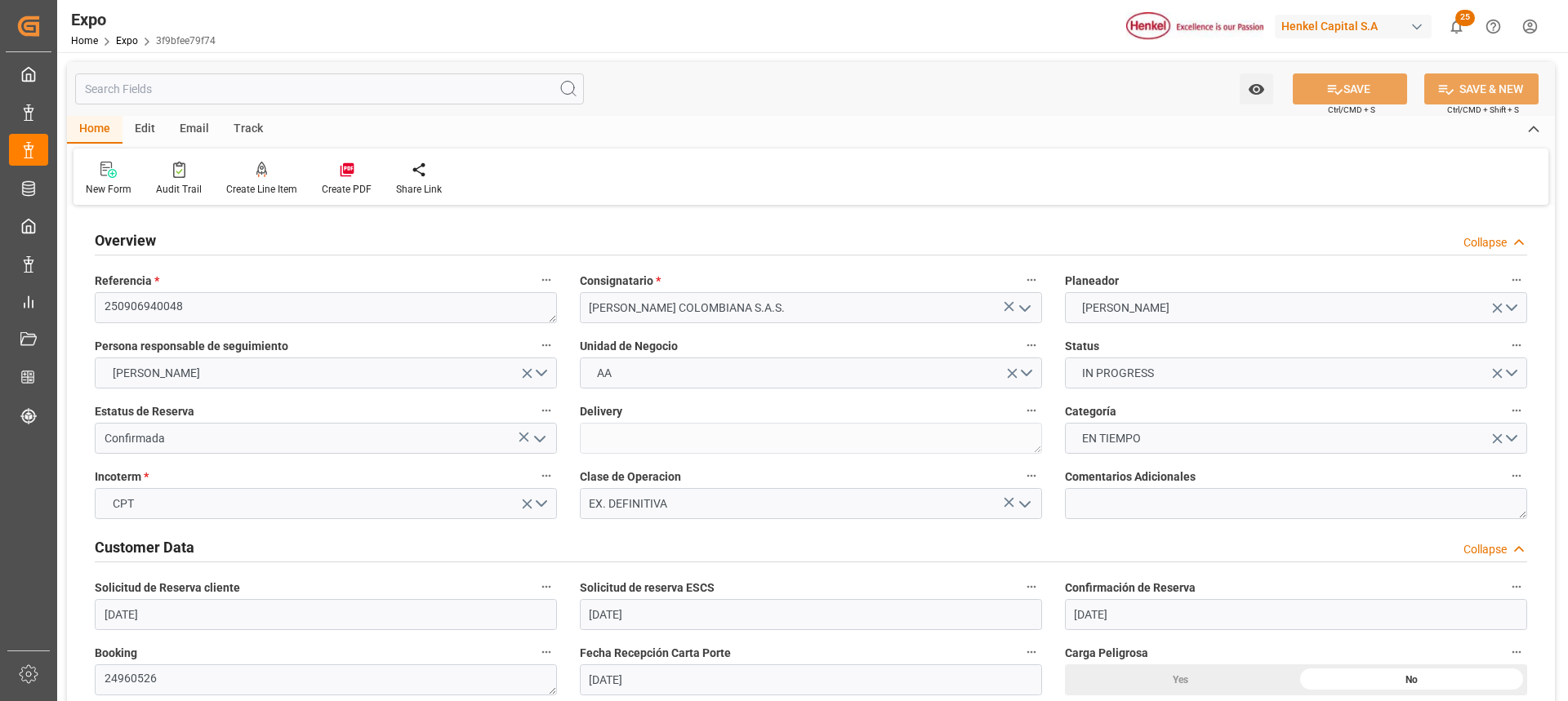
type input "[DATE]"
type input "[DATE] 00:00"
type input "[DATE] 04:00"
type input "[DATE] 00:00"
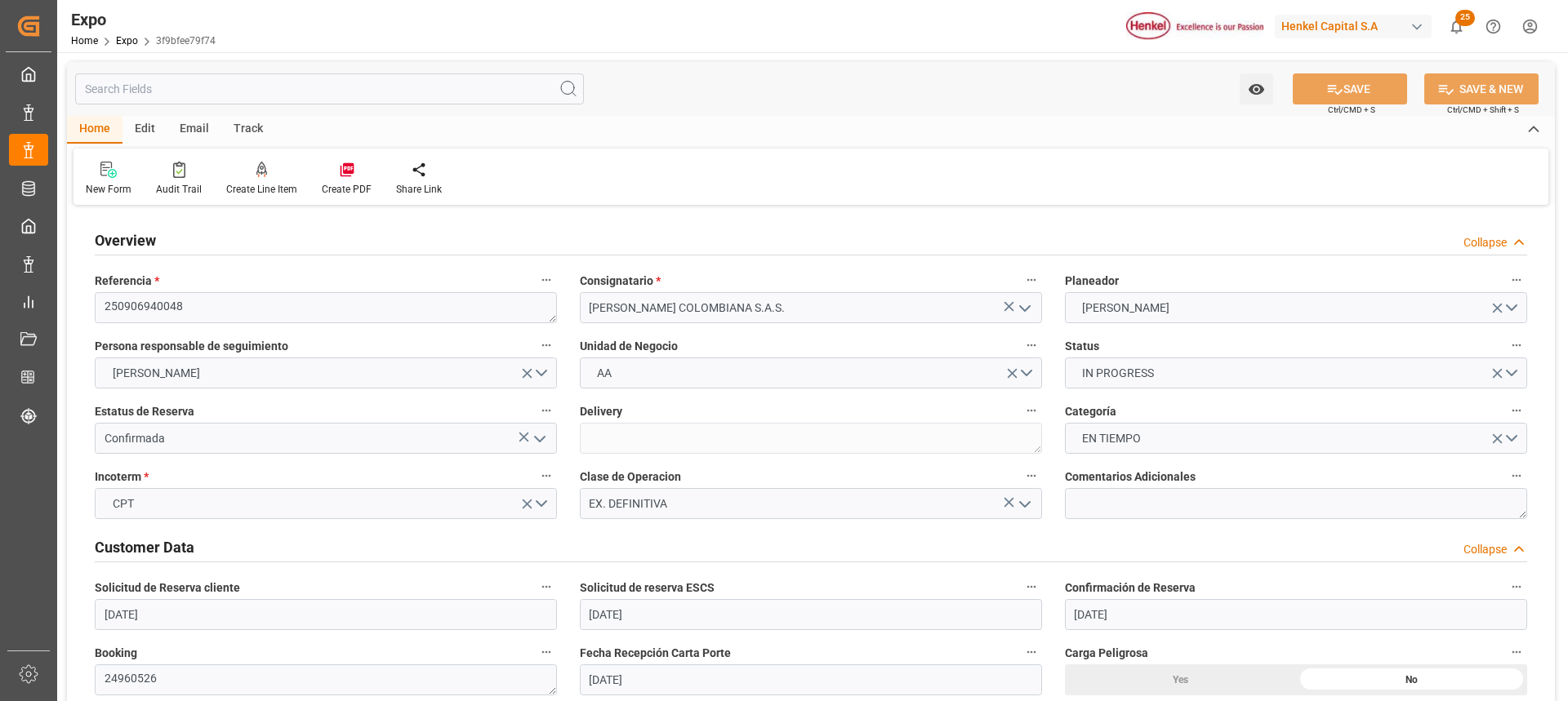
type input "[DATE] 15:00"
type input "[DATE] 00:00"
type input "[DATE] 06:51"
type input "[DATE] 11:44"
type input "[DATE] 04:00"
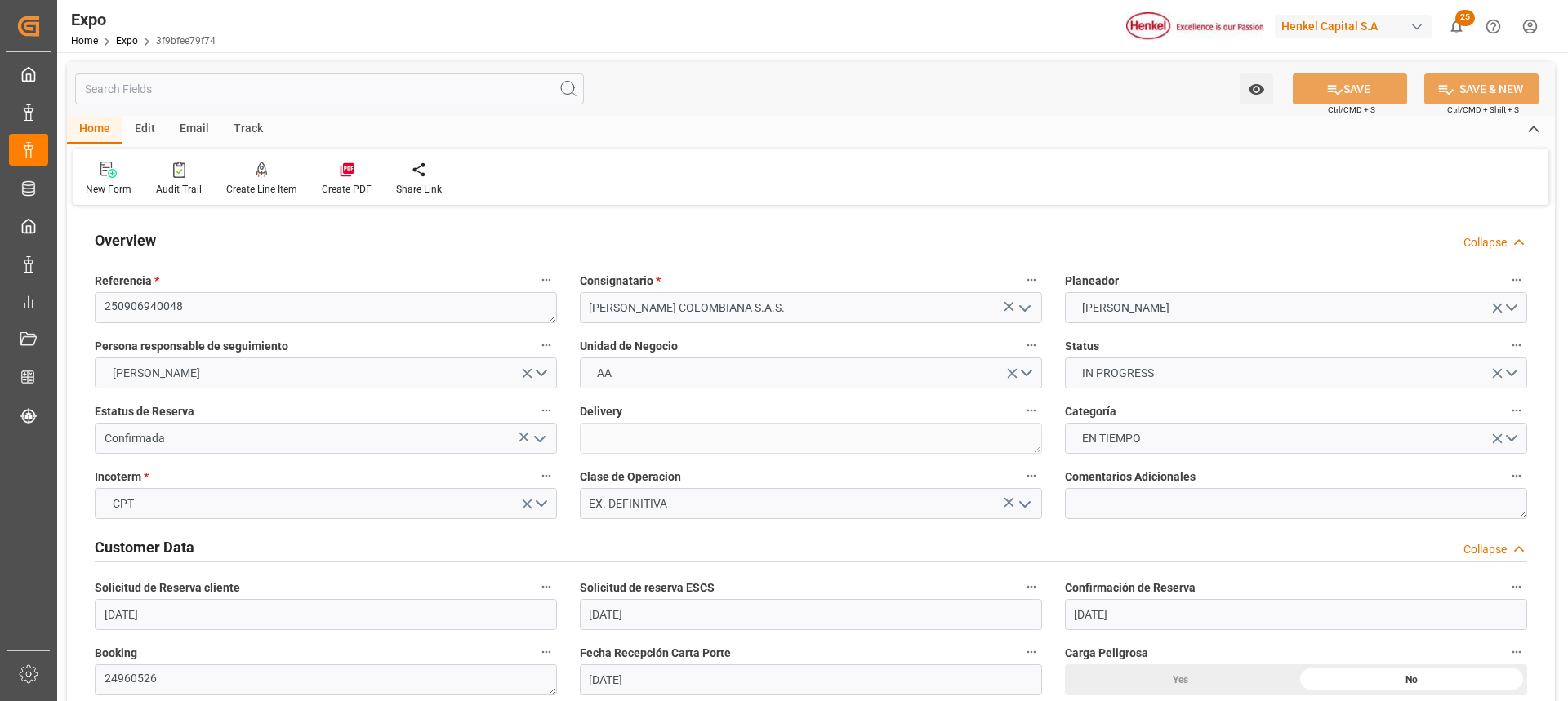
type input "[DATE] 15:00"
type input "[DATE] 01:13"
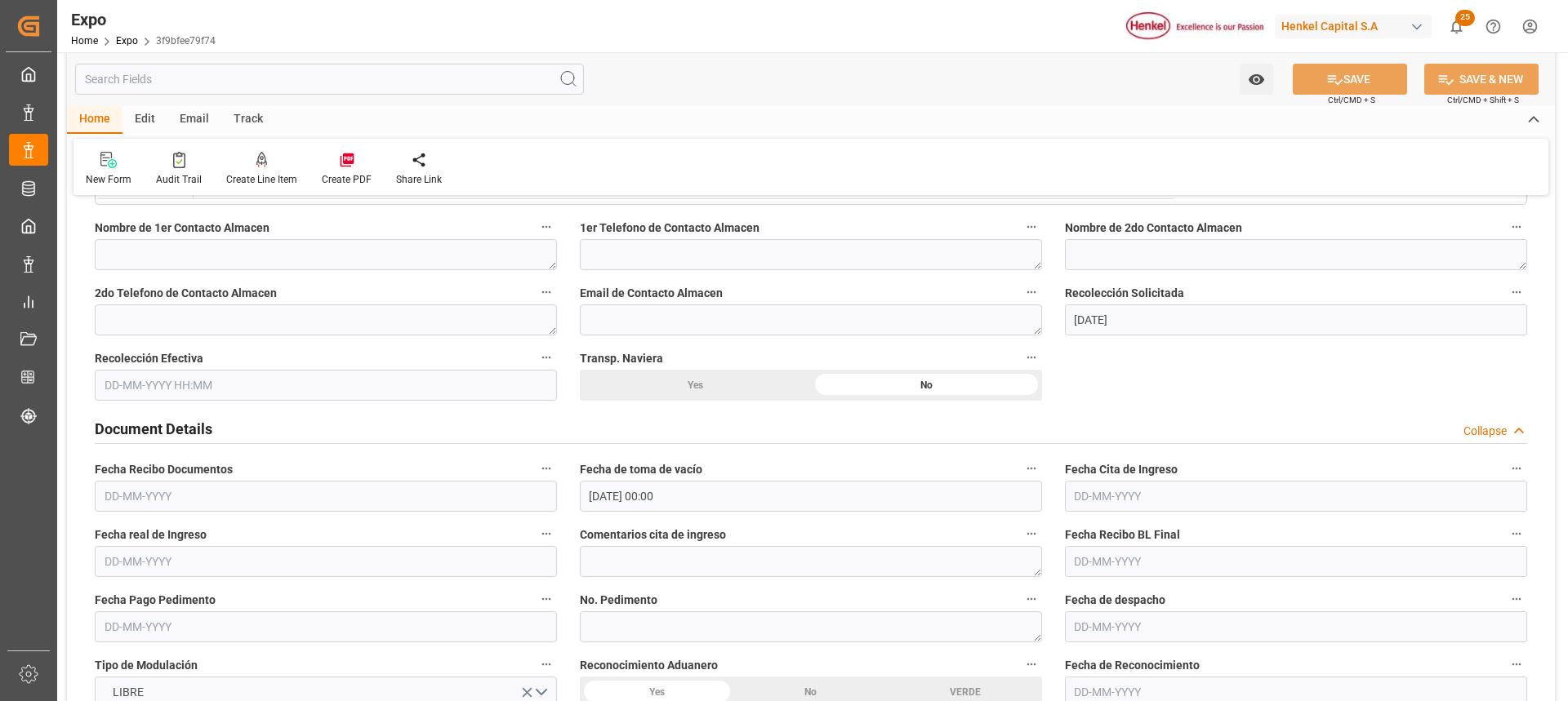
scroll to position [1388, 0]
click at [185, 382] on input "text" at bounding box center [326, 384] width 462 height 31
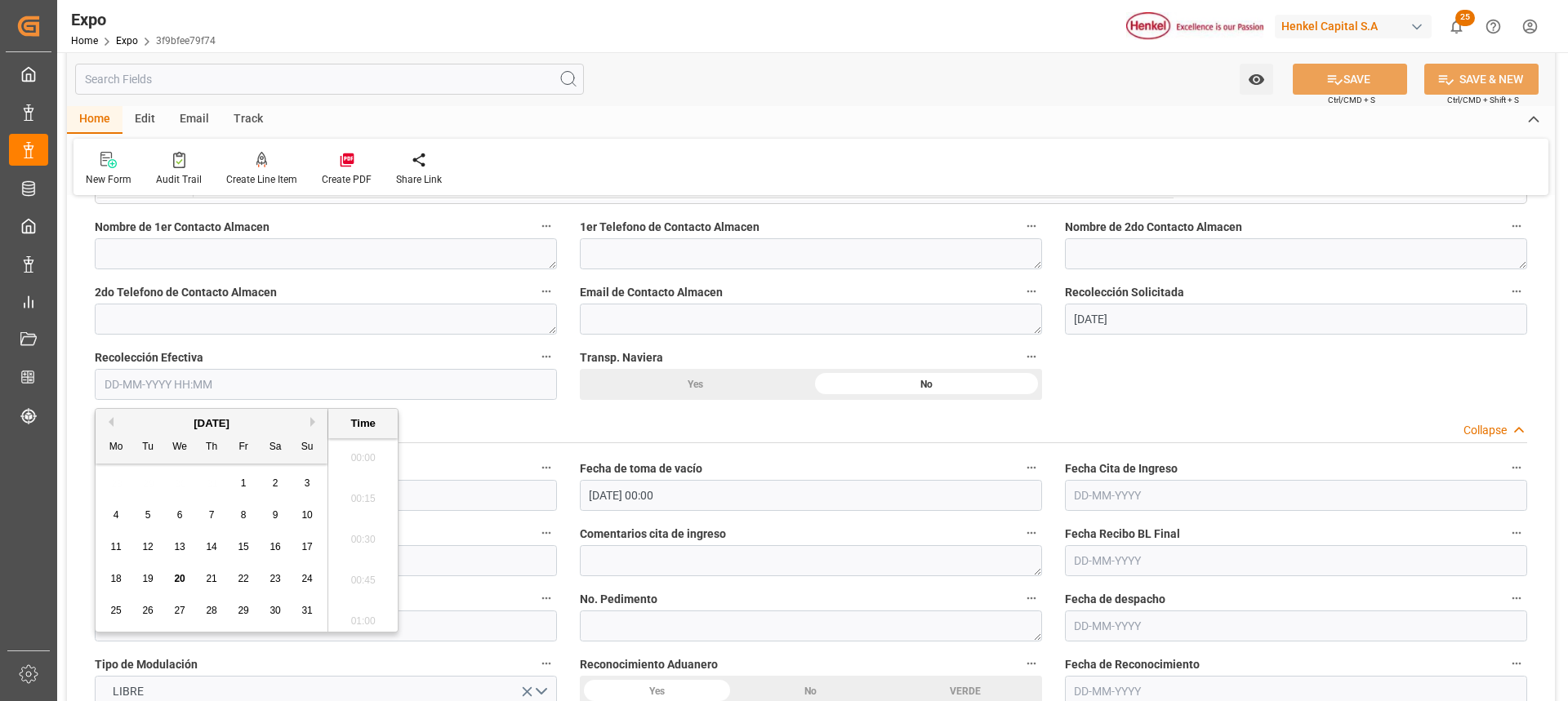
scroll to position [1884, 0]
click at [153, 581] on div "19" at bounding box center [148, 580] width 21 height 20
type input "[DATE] 00:00"
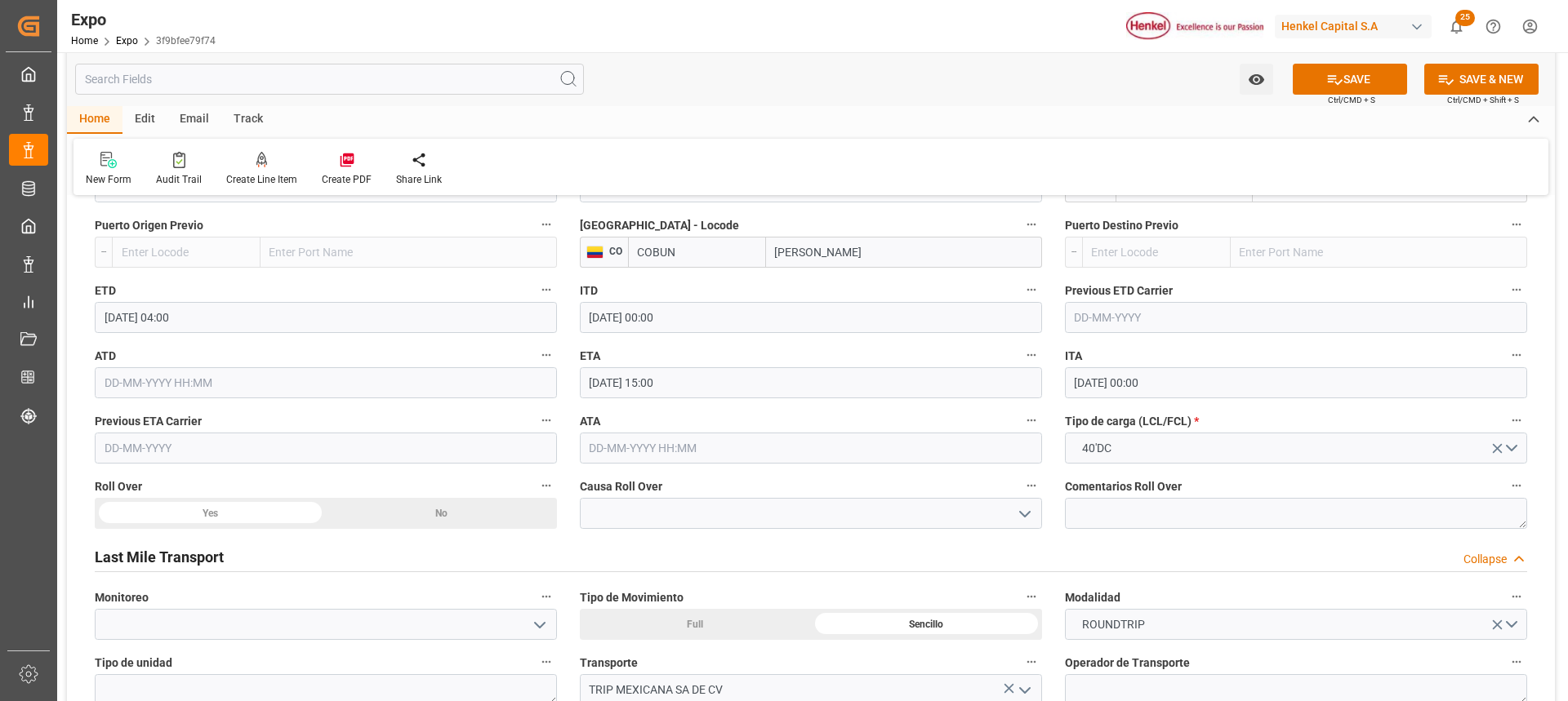
scroll to position [2204, 0]
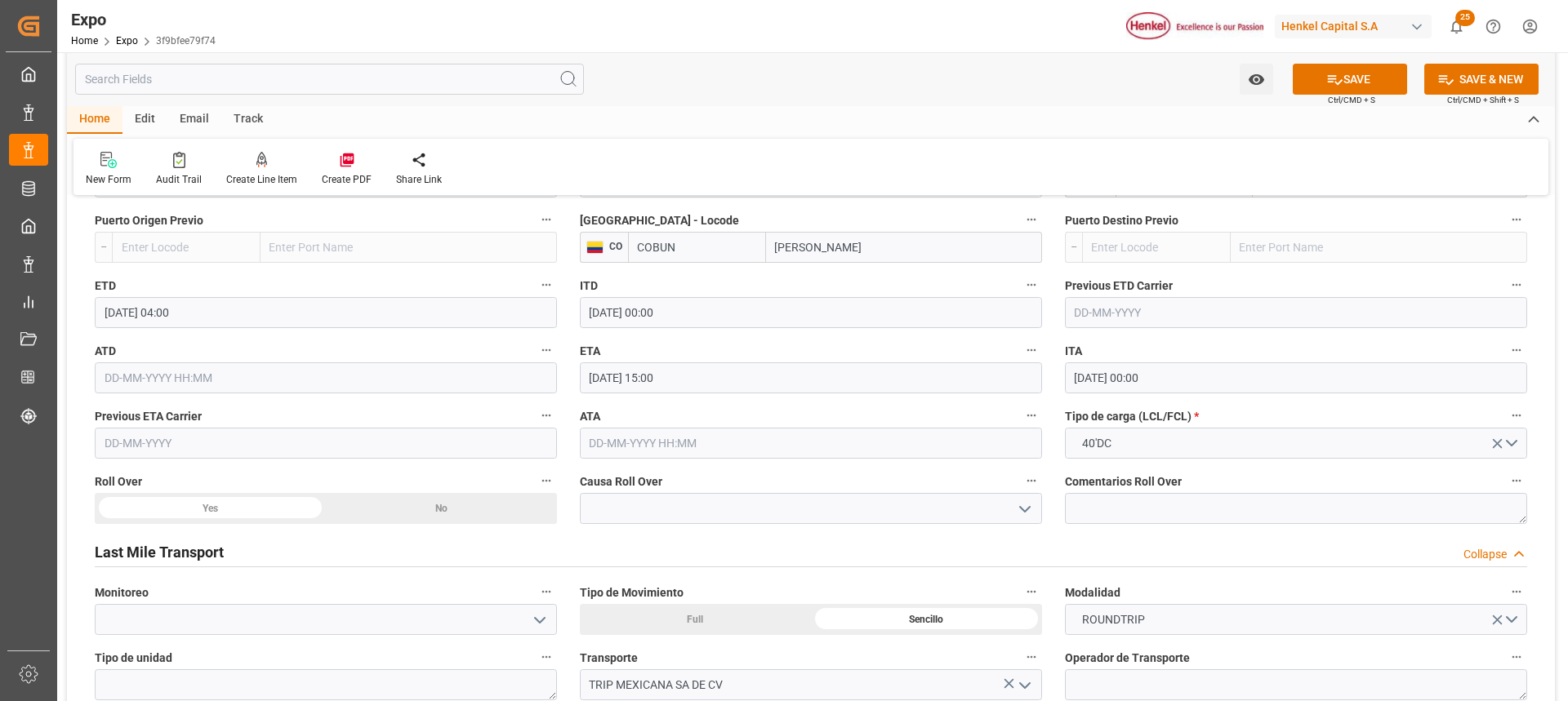
drag, startPoint x: 284, startPoint y: 509, endPoint x: 332, endPoint y: 508, distance: 48.0
click at [1022, 514] on icon "open menu" at bounding box center [1025, 510] width 20 height 20
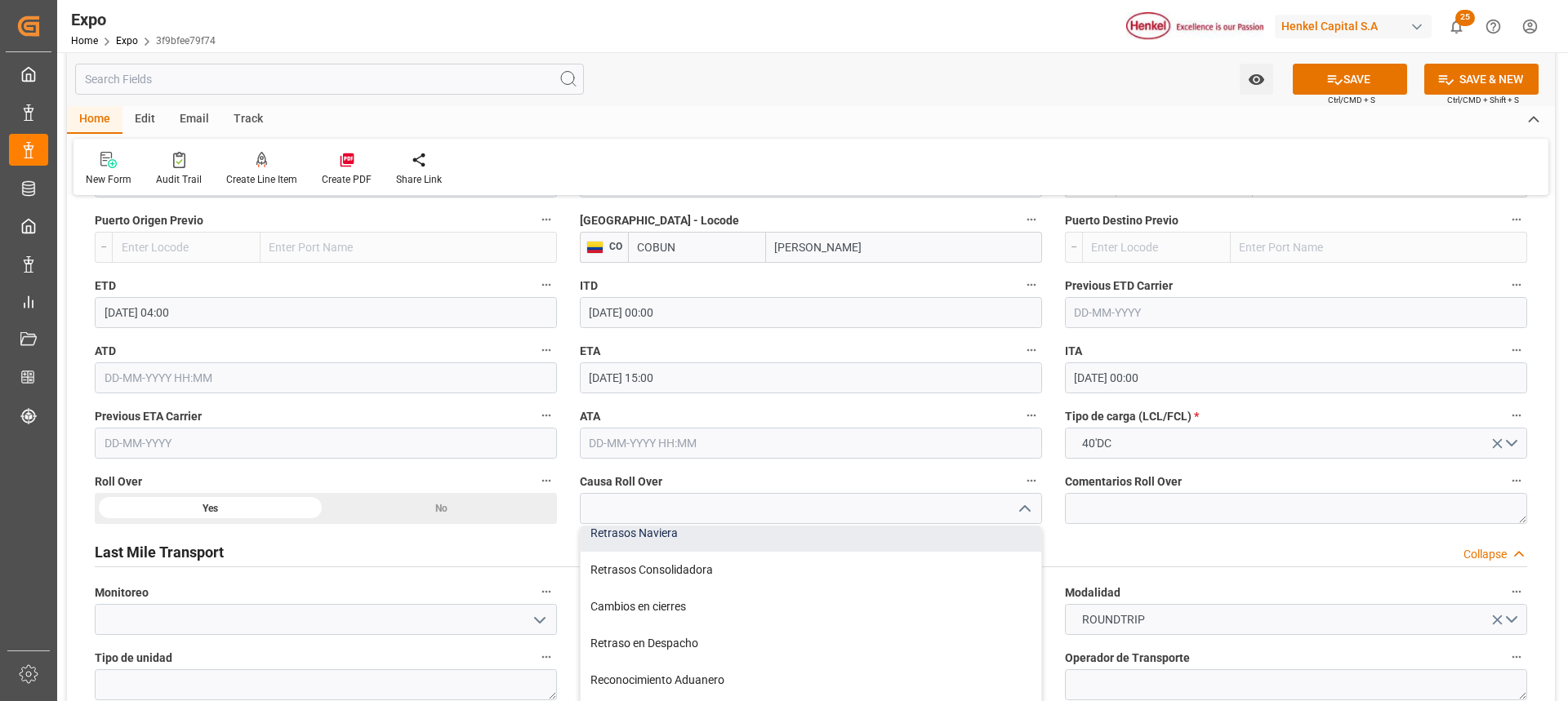
scroll to position [14, 0]
click at [874, 537] on div "Retrasos Naviera" at bounding box center [811, 530] width 460 height 37
type input "Retrasos Naviera"
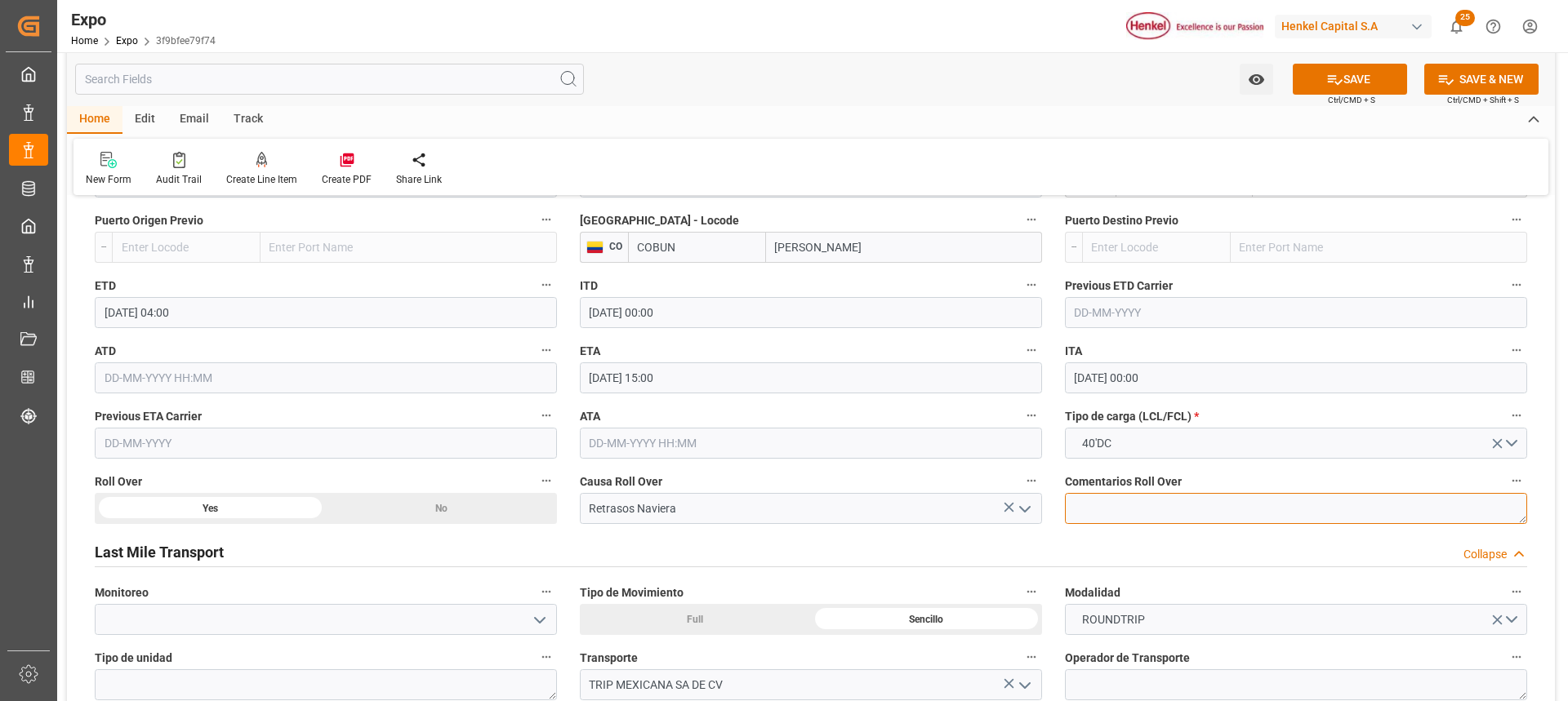
click at [1135, 508] on textarea at bounding box center [1296, 508] width 462 height 31
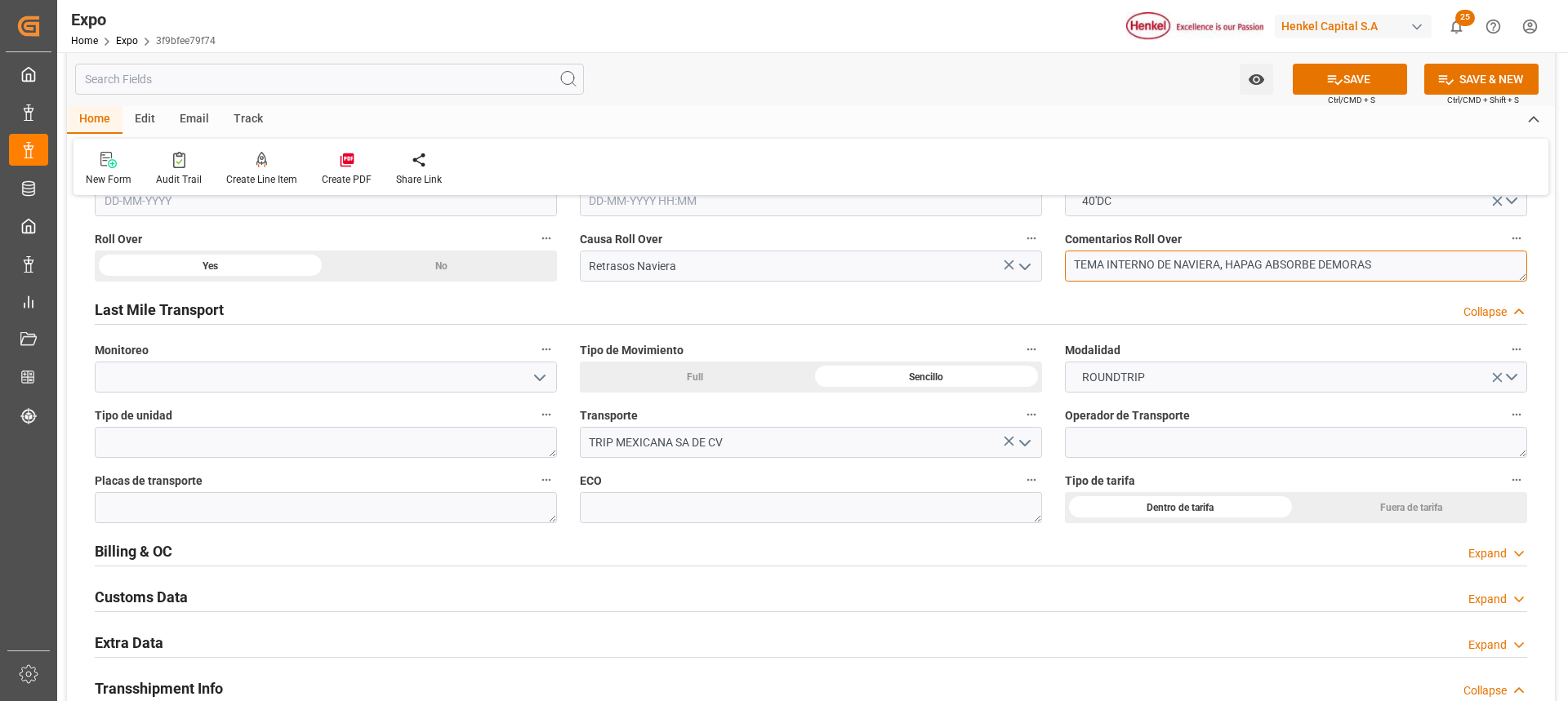
scroll to position [2449, 0]
type textarea "TEMA INTERNO DE NAVIERA, HAPAG ABSORBE DEMORAS"
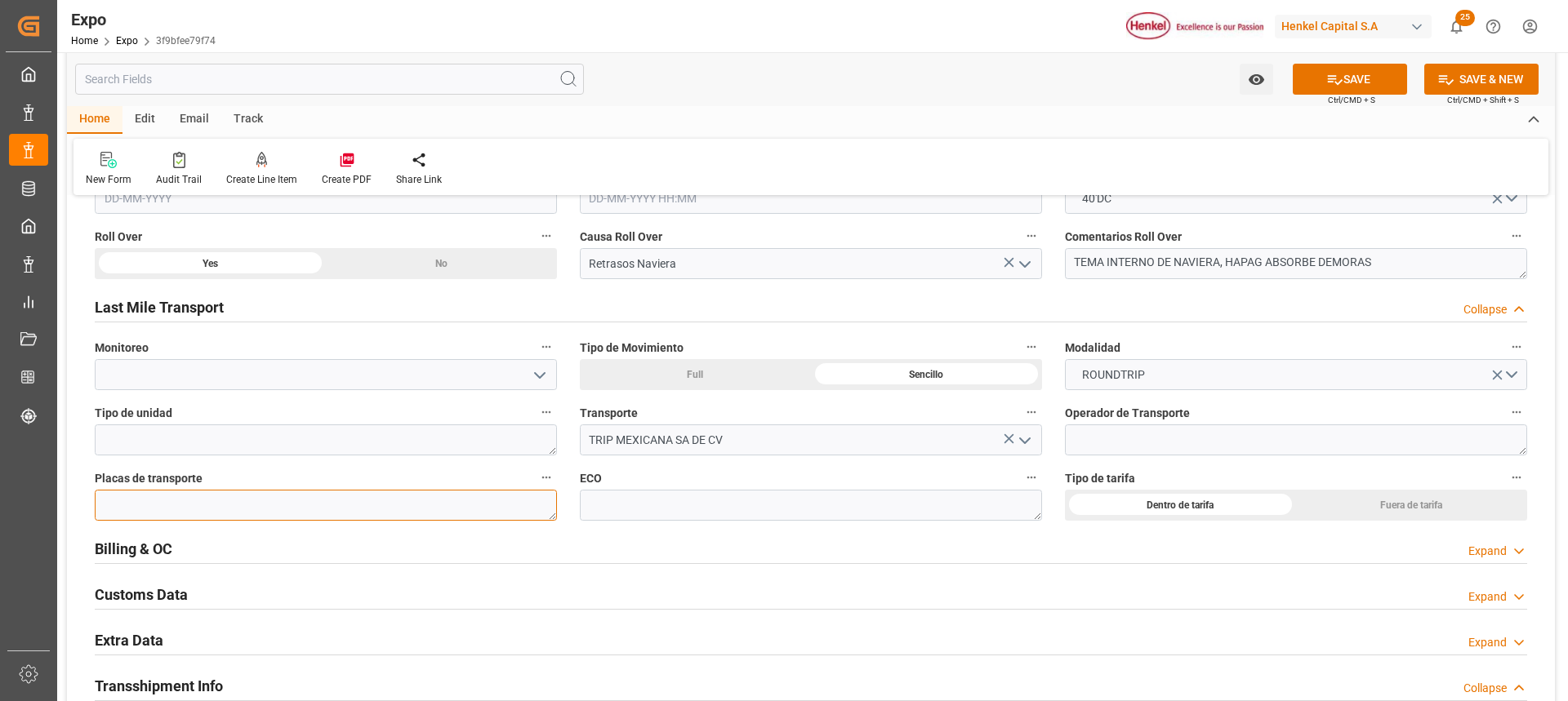
click at [502, 512] on textarea at bounding box center [326, 505] width 462 height 31
paste textarea "91AF3N"
type textarea "91AF3N"
click at [755, 501] on textarea at bounding box center [811, 505] width 462 height 31
paste textarea "937"
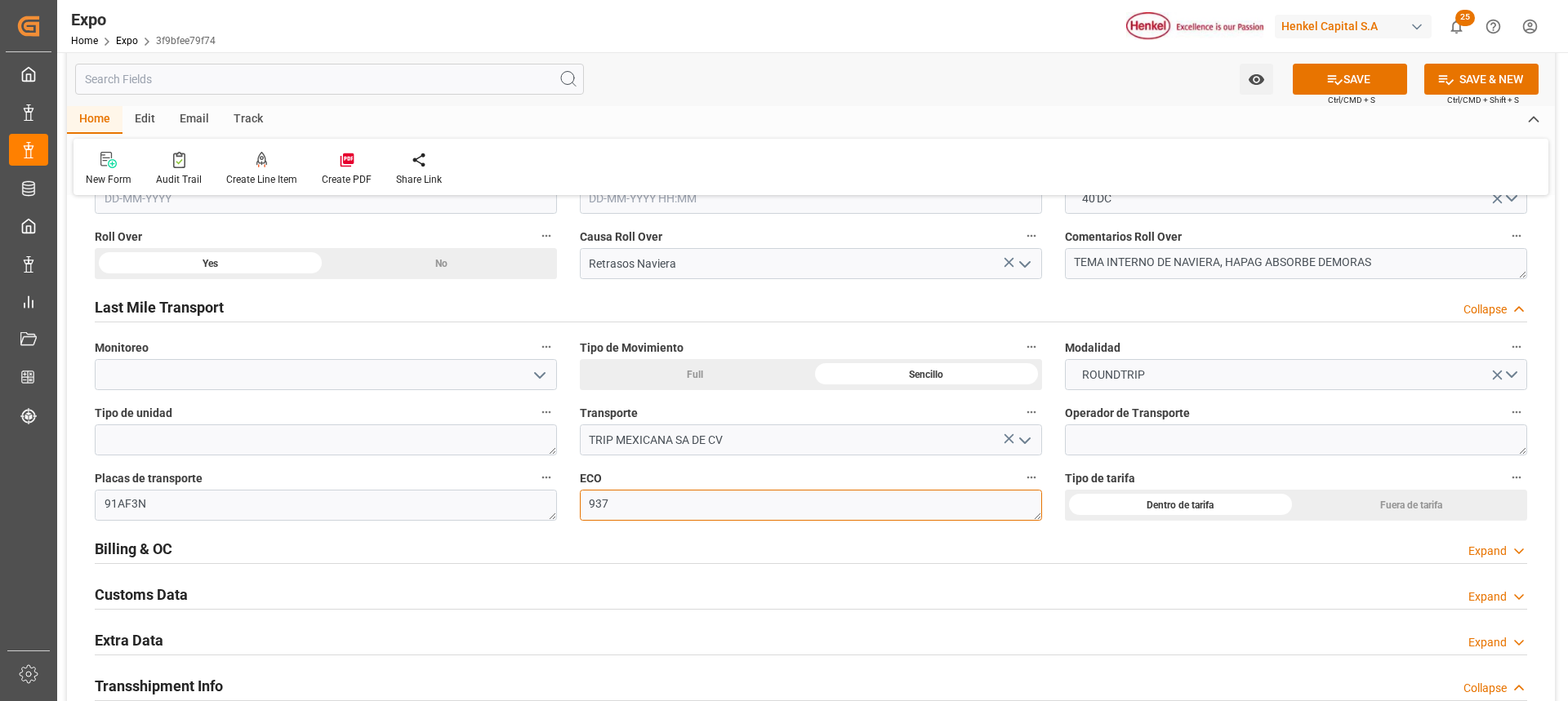
type textarea "937"
click at [1083, 444] on textarea at bounding box center [1296, 440] width 462 height 31
paste textarea "DIEGO [PERSON_NAME] [PERSON_NAME]"
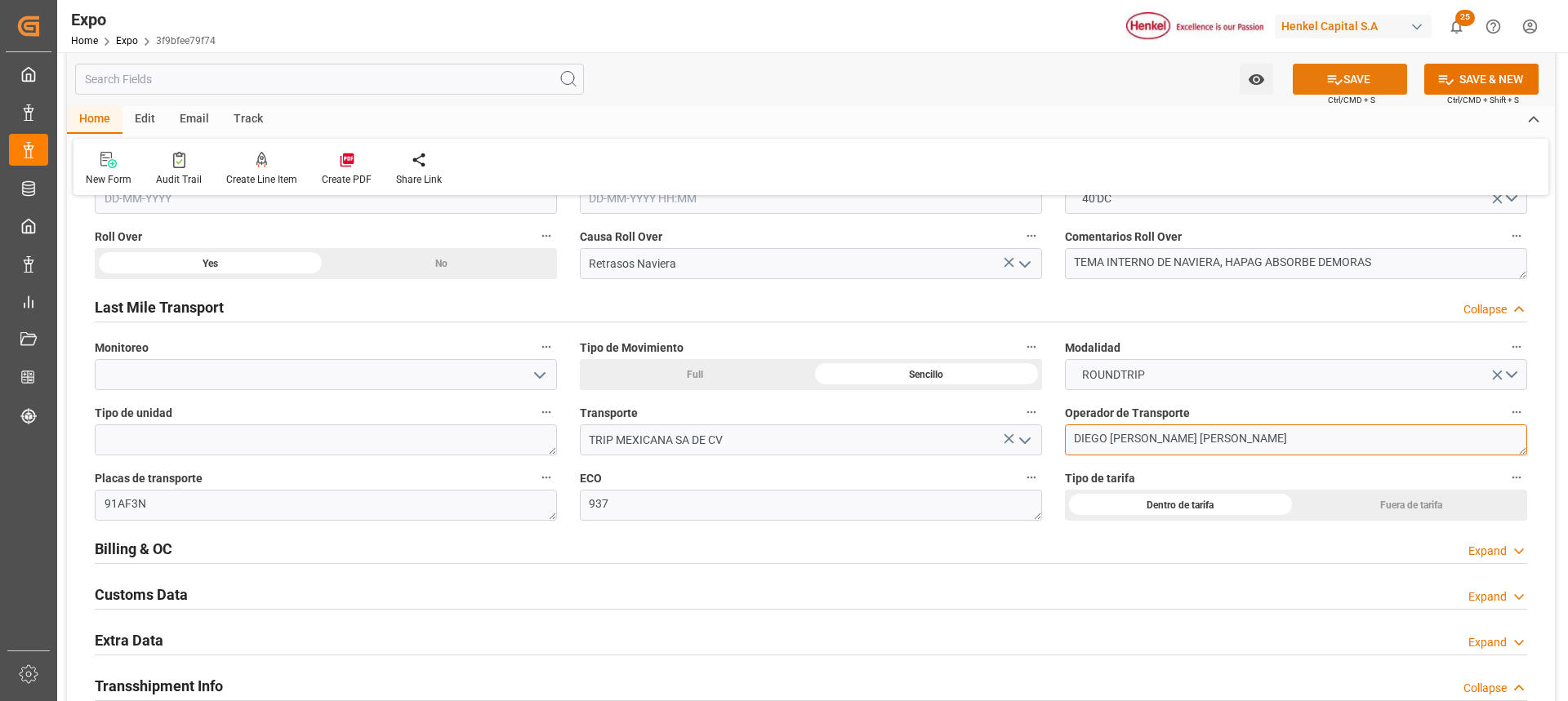
type textarea "DIEGO [PERSON_NAME] [PERSON_NAME]"
click at [1314, 91] on button "SAVE" at bounding box center [1350, 79] width 114 height 31
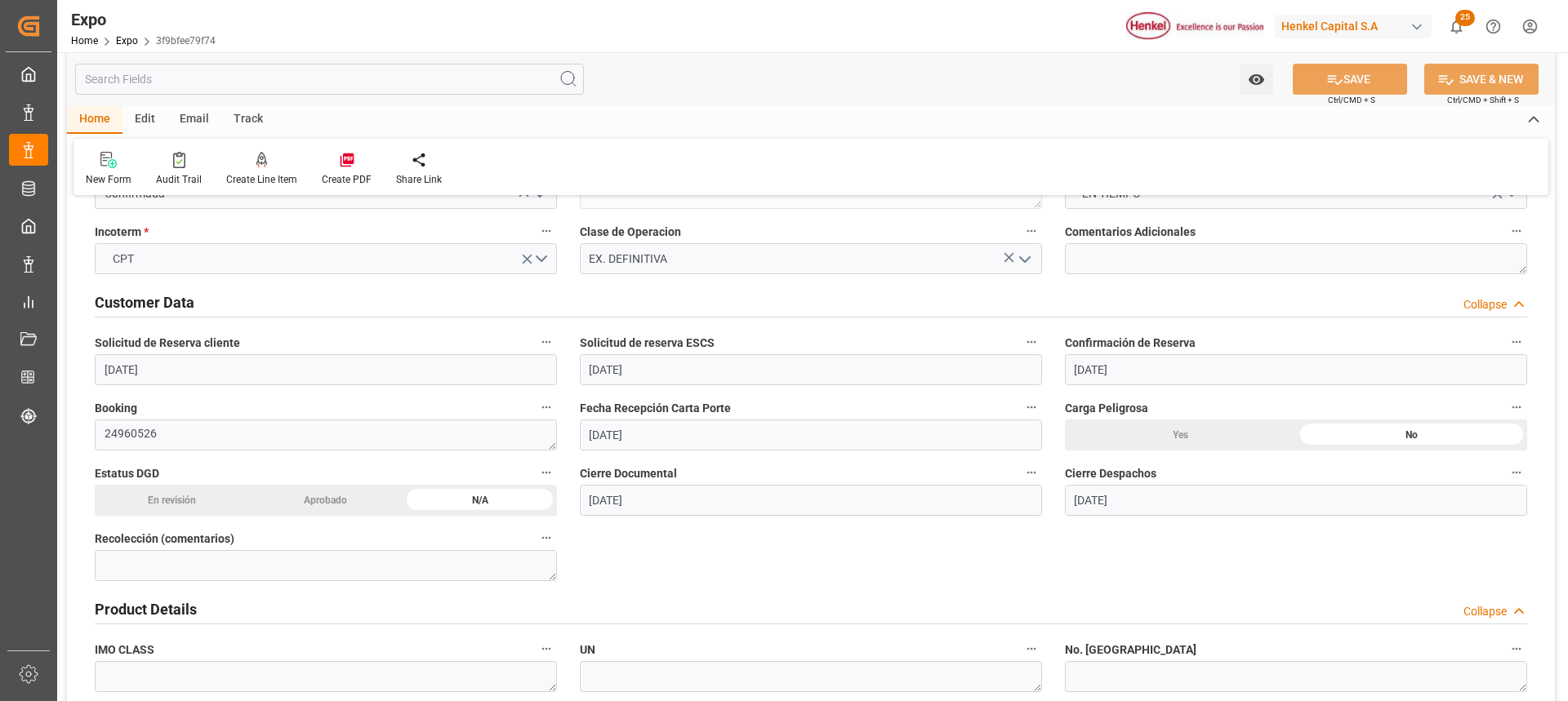
scroll to position [0, 0]
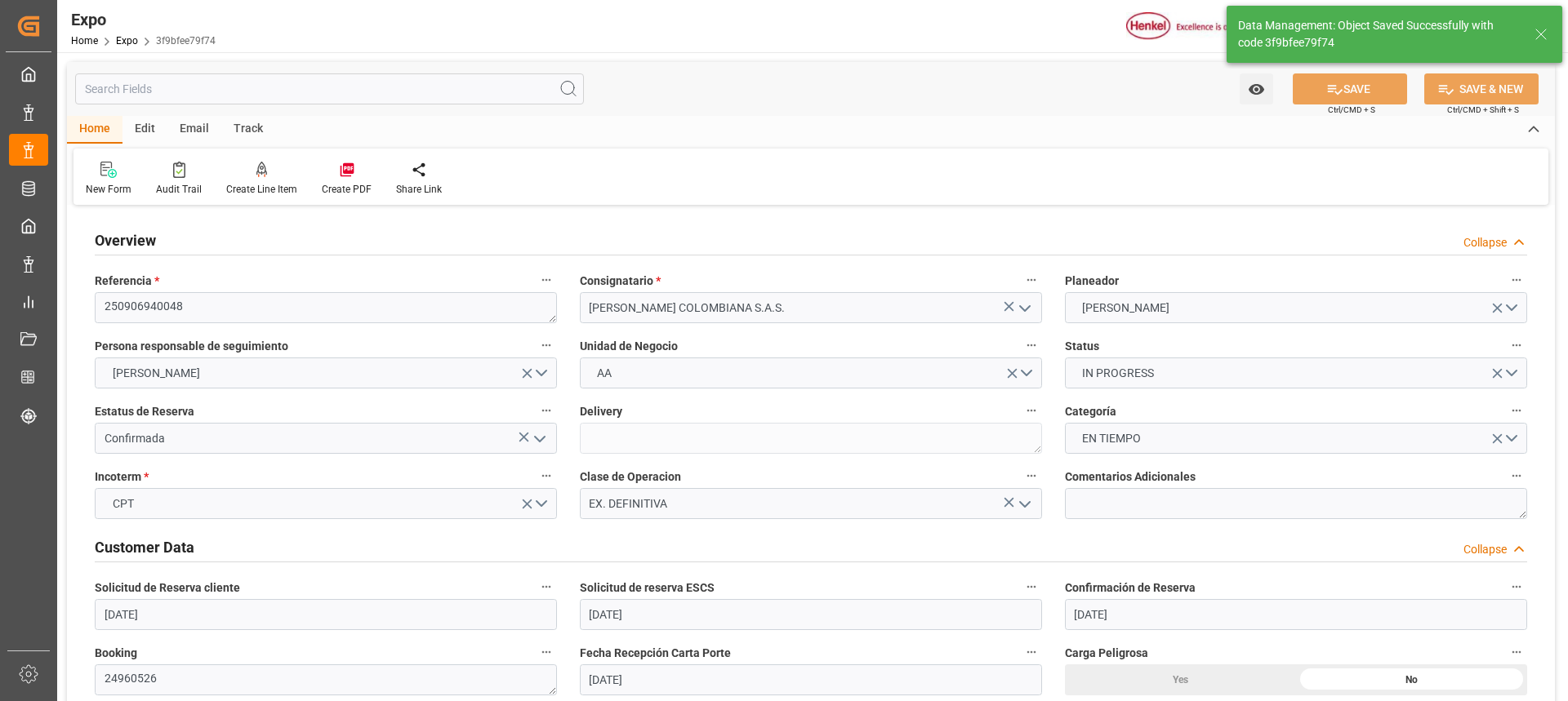
type textarea "937"
type textarea "[PERSON_NAME]"
type input "[DATE] 18:00"
click at [1093, 504] on textarea at bounding box center [1296, 504] width 462 height 31
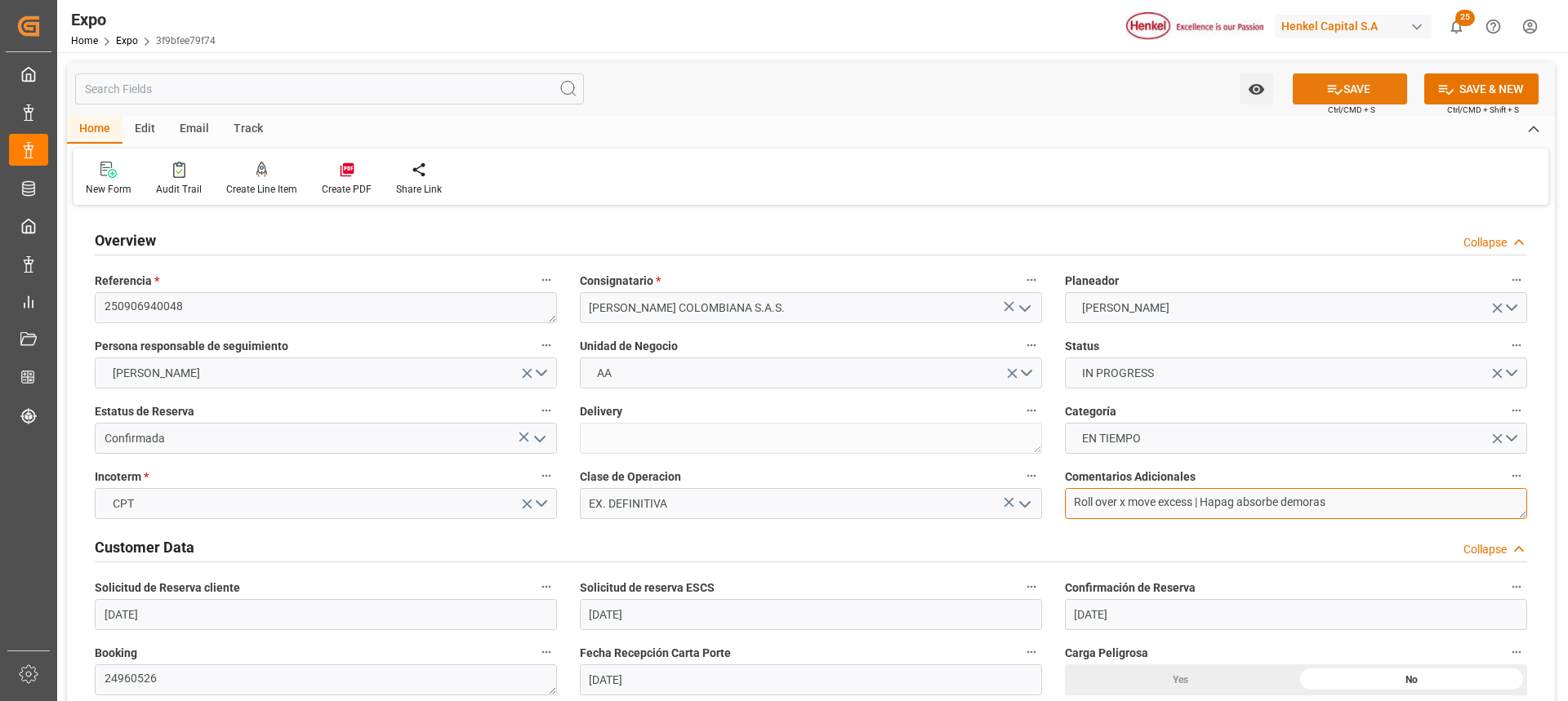
type textarea "Roll over x move excess | Hapag absorbe demoras"
click at [1337, 83] on icon at bounding box center [1334, 89] width 17 height 17
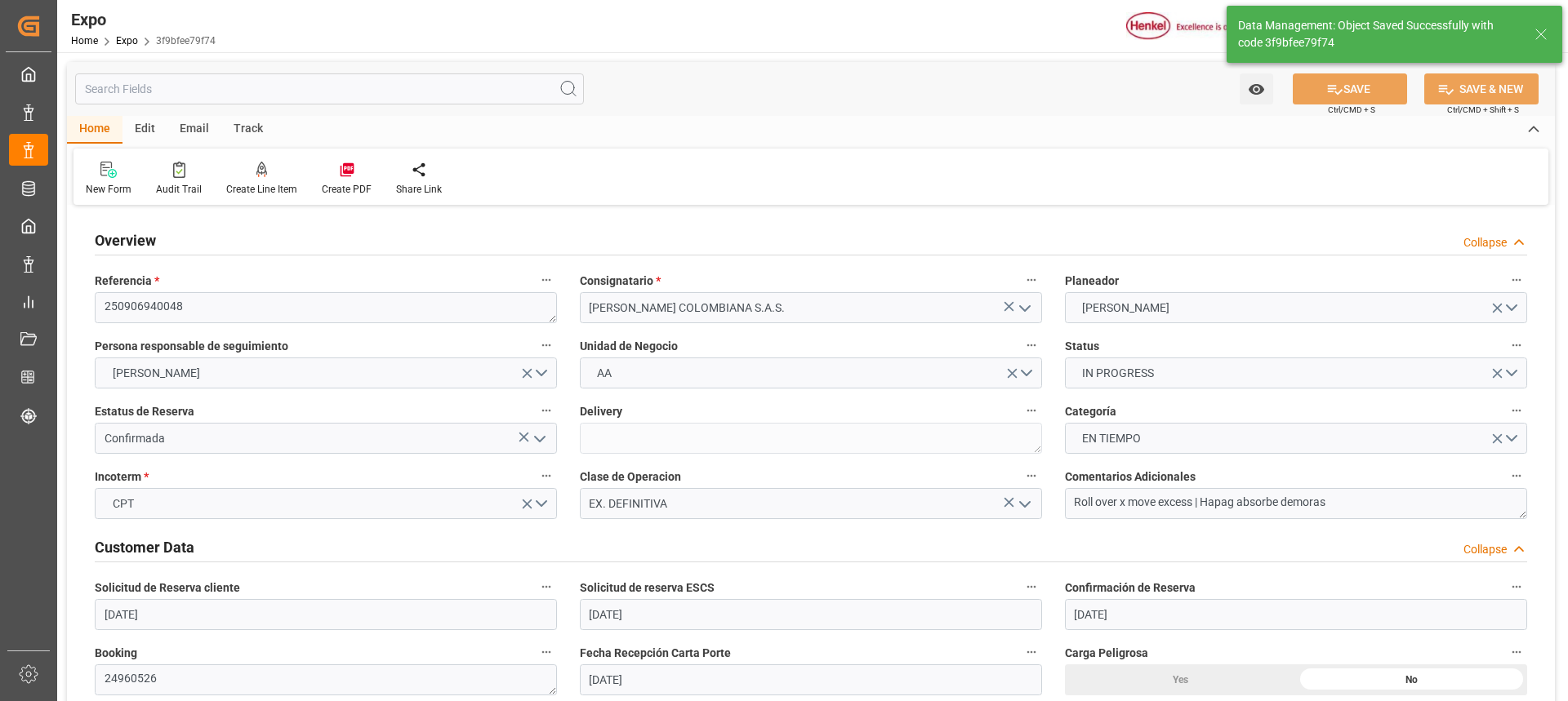
type input "[DATE] 18:01"
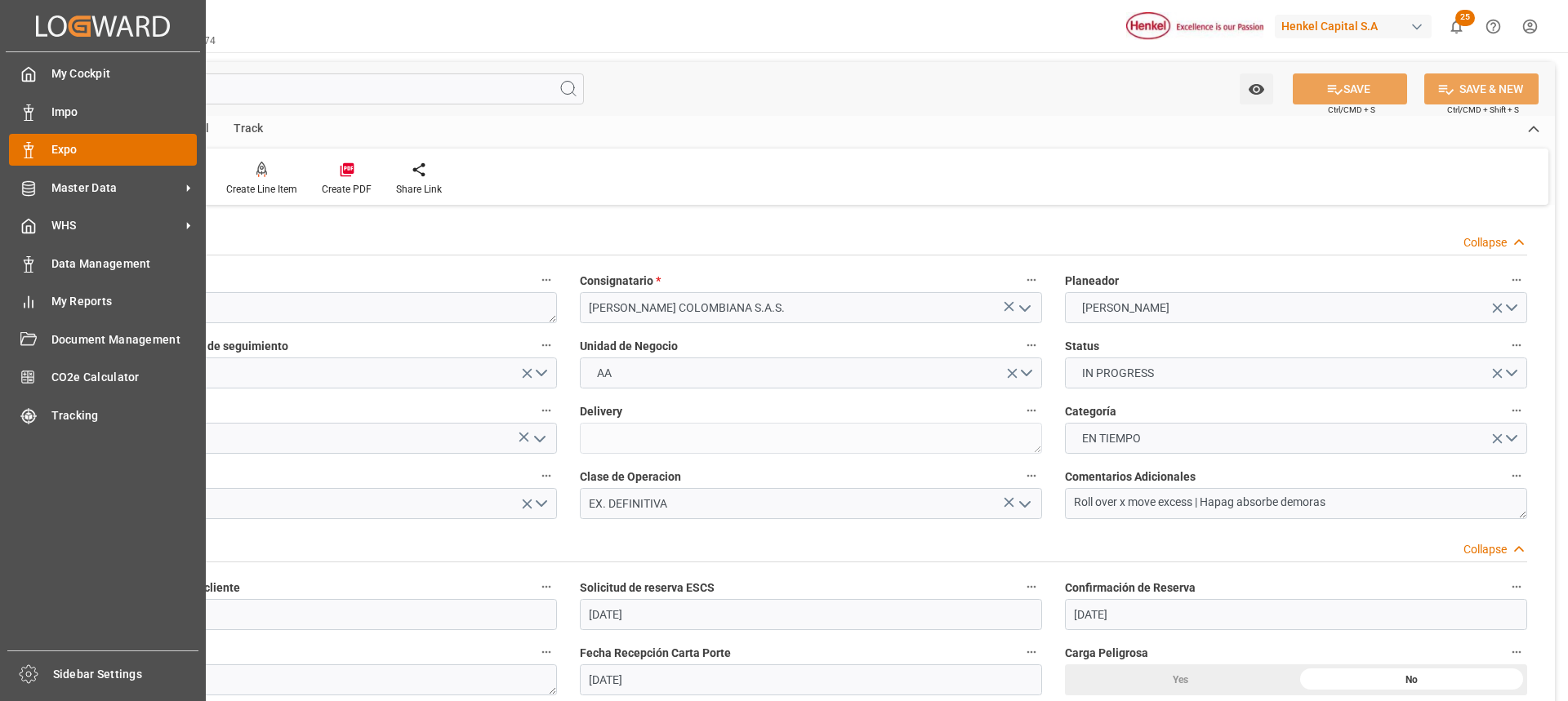
click at [54, 152] on span "Expo" at bounding box center [124, 149] width 146 height 17
